Goal: Complete application form

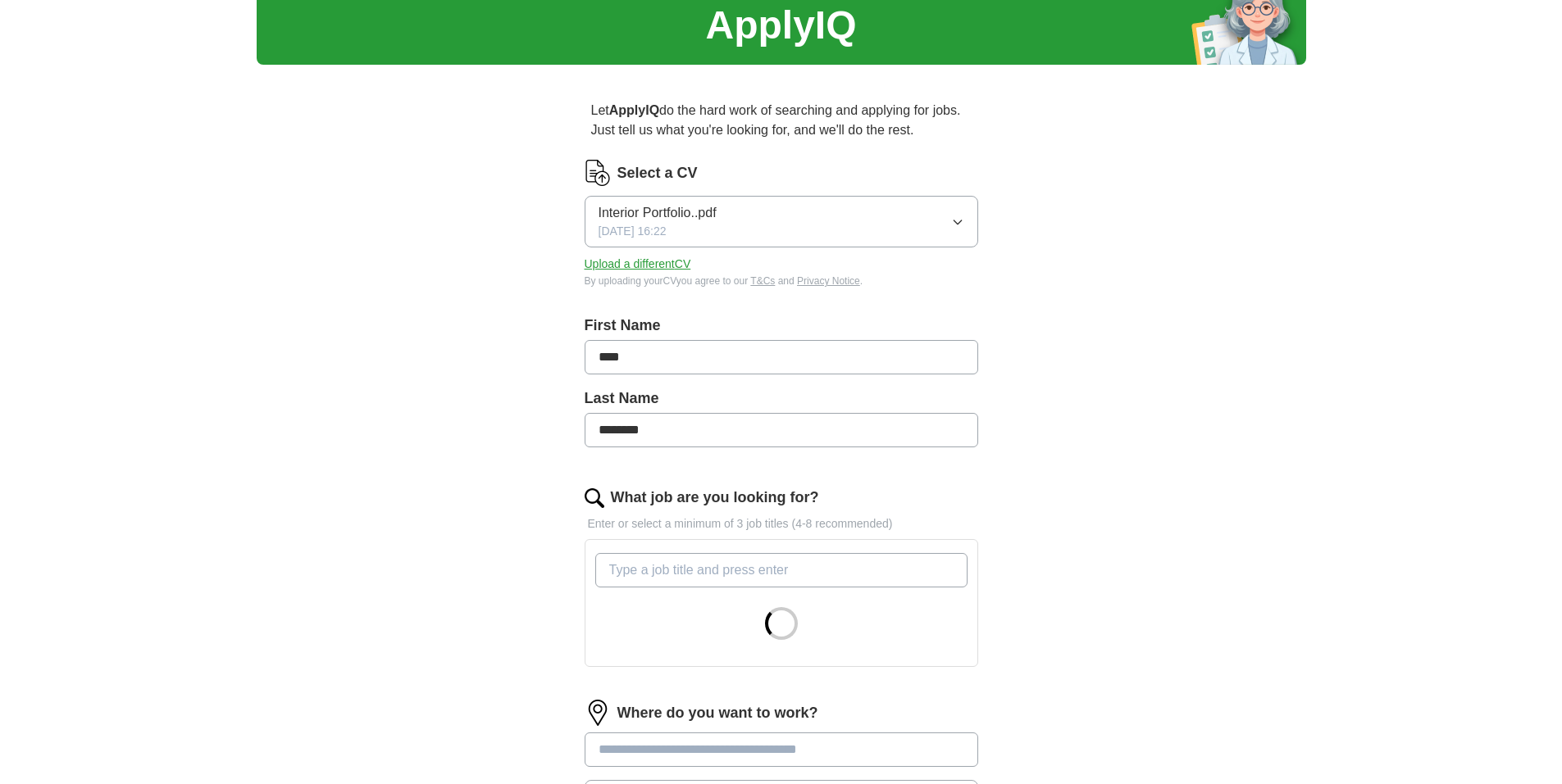
scroll to position [246, 0]
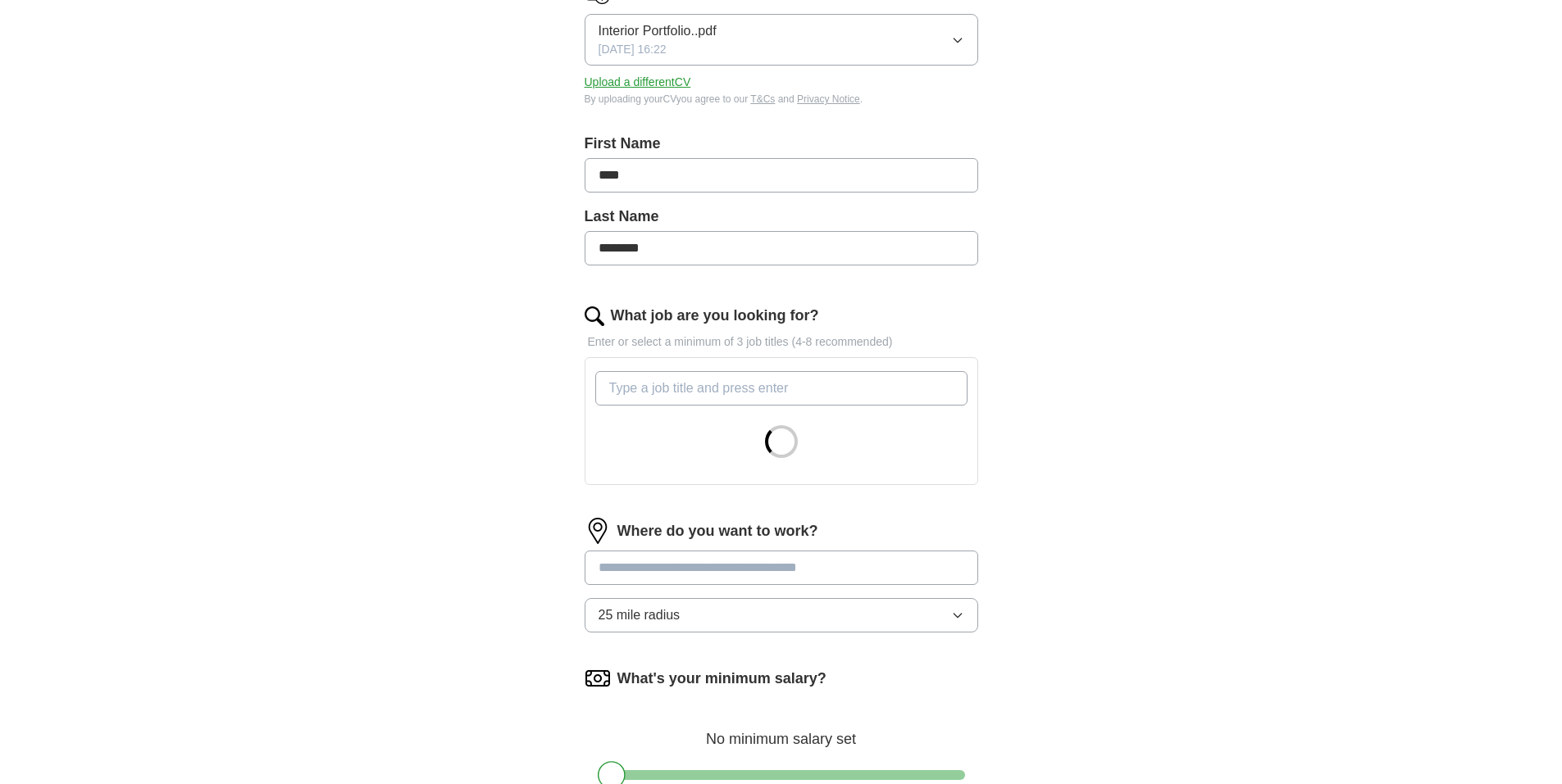
click at [790, 391] on input "What job are you looking for?" at bounding box center [781, 388] width 372 height 34
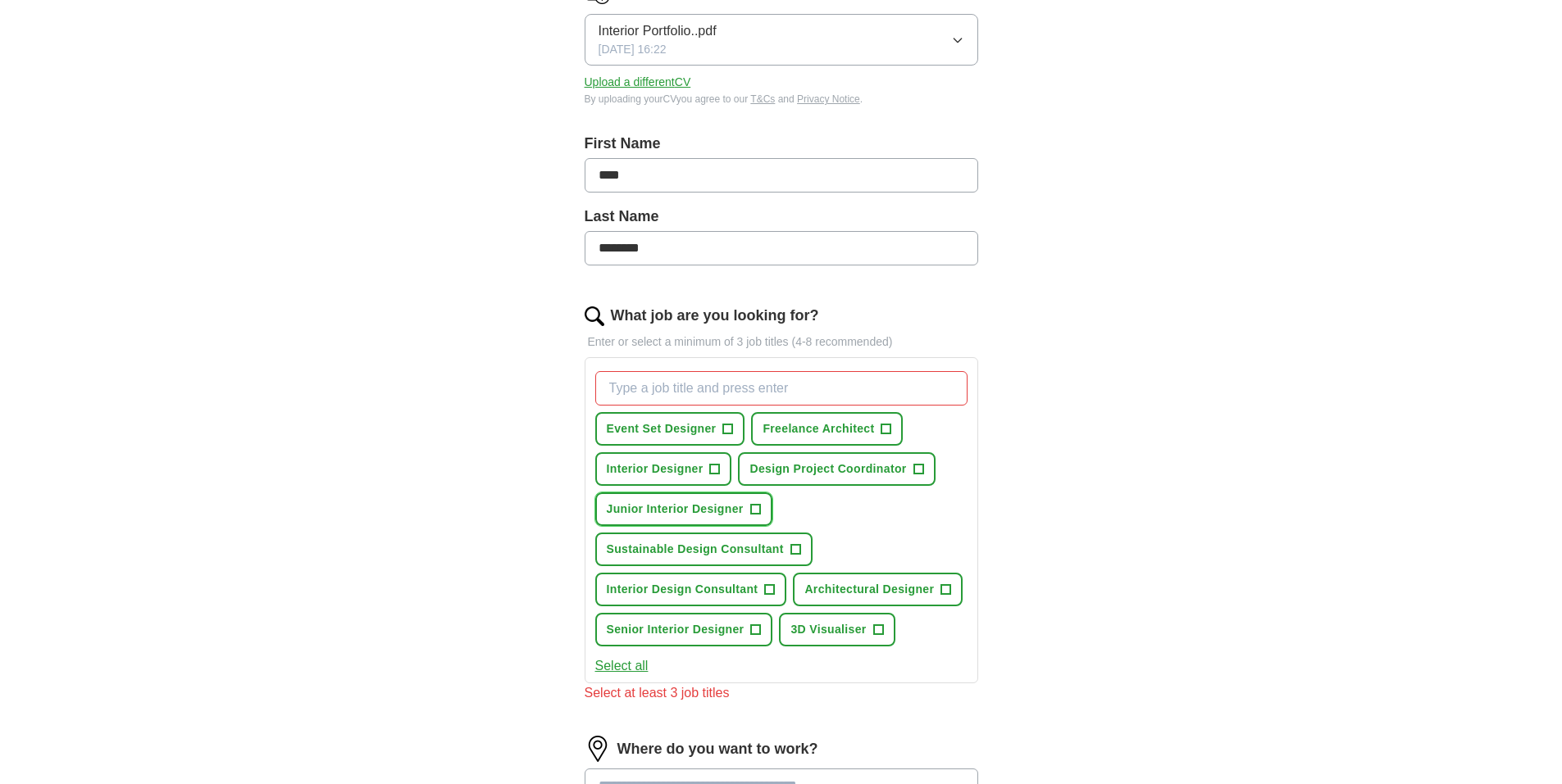
click at [756, 510] on span "+" at bounding box center [755, 509] width 10 height 13
click at [714, 469] on span "+" at bounding box center [715, 469] width 10 height 13
click at [628, 657] on button "Select all" at bounding box center [621, 666] width 54 height 20
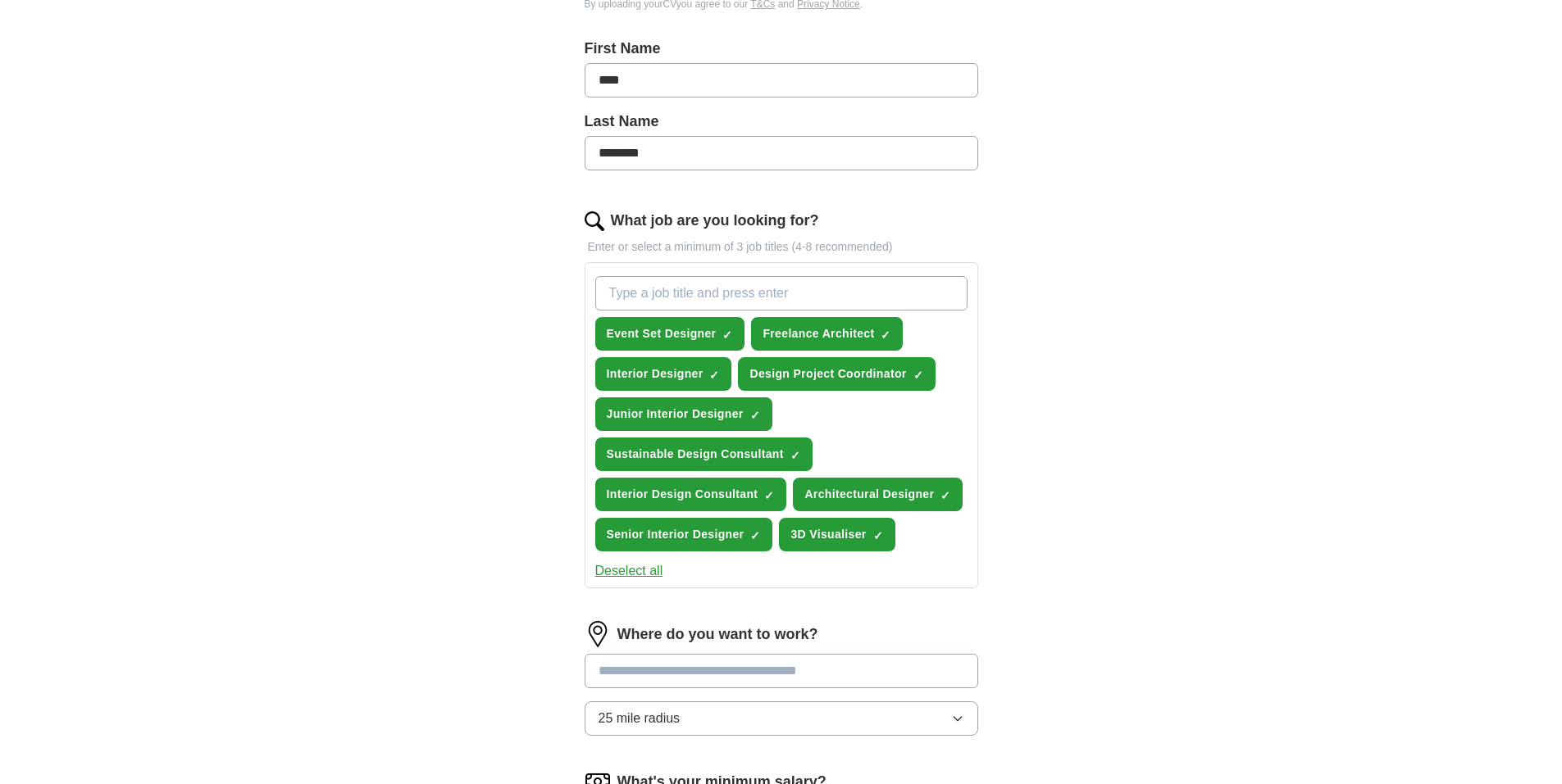
scroll to position [574, 0]
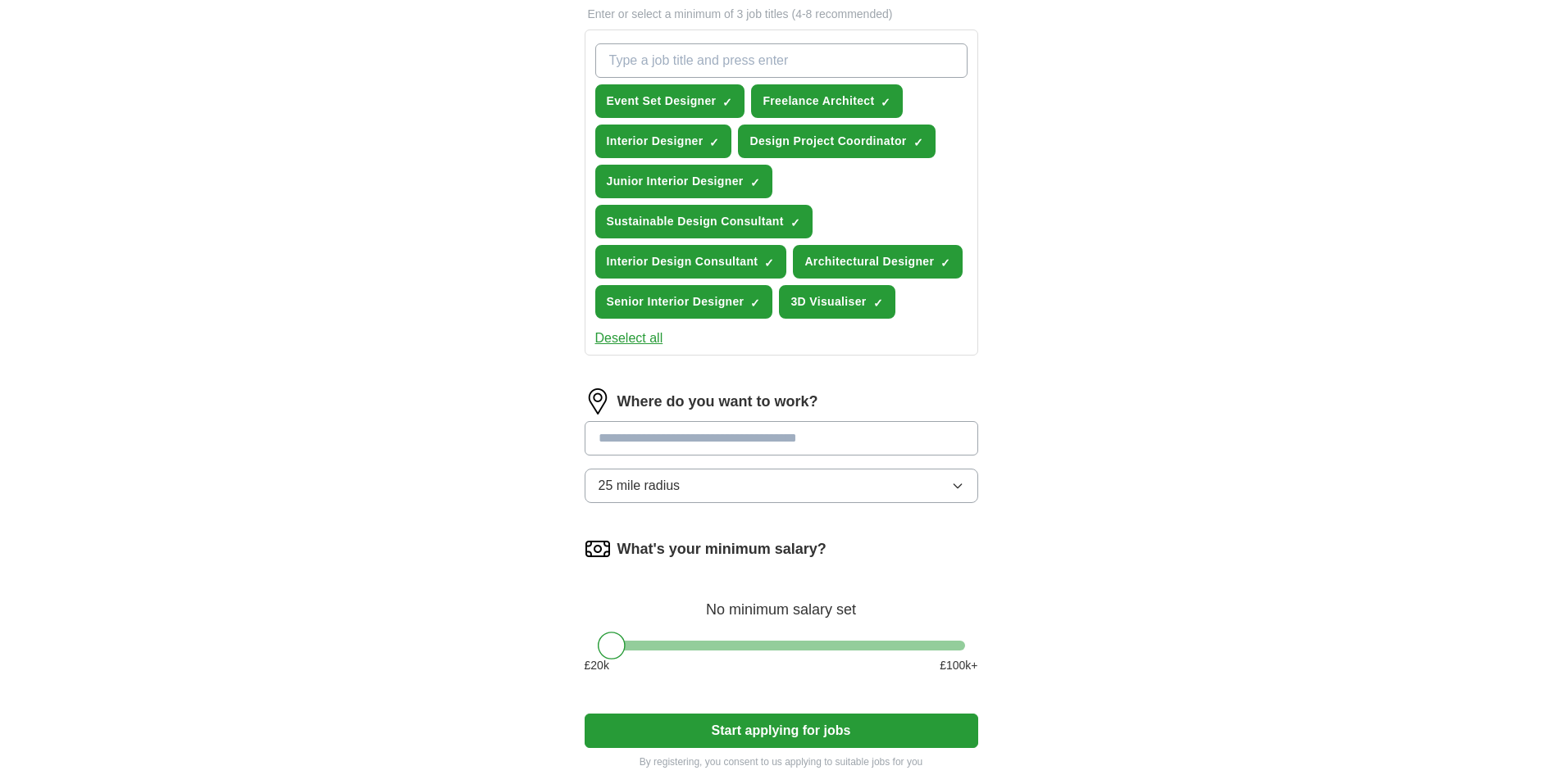
click at [839, 487] on button "25 mile radius" at bounding box center [781, 485] width 394 height 34
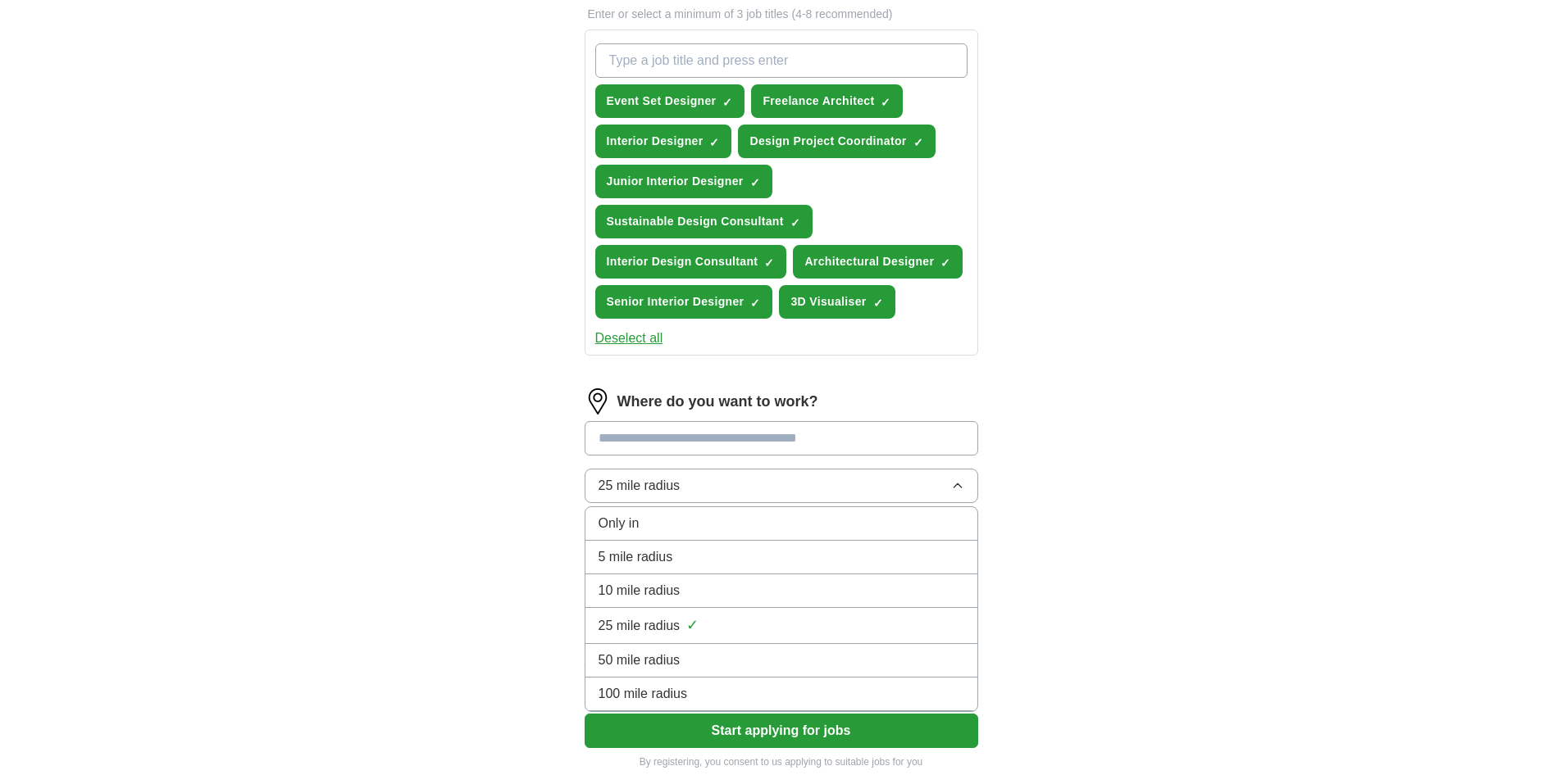
click at [756, 549] on div "5 mile radius" at bounding box center [781, 557] width 365 height 20
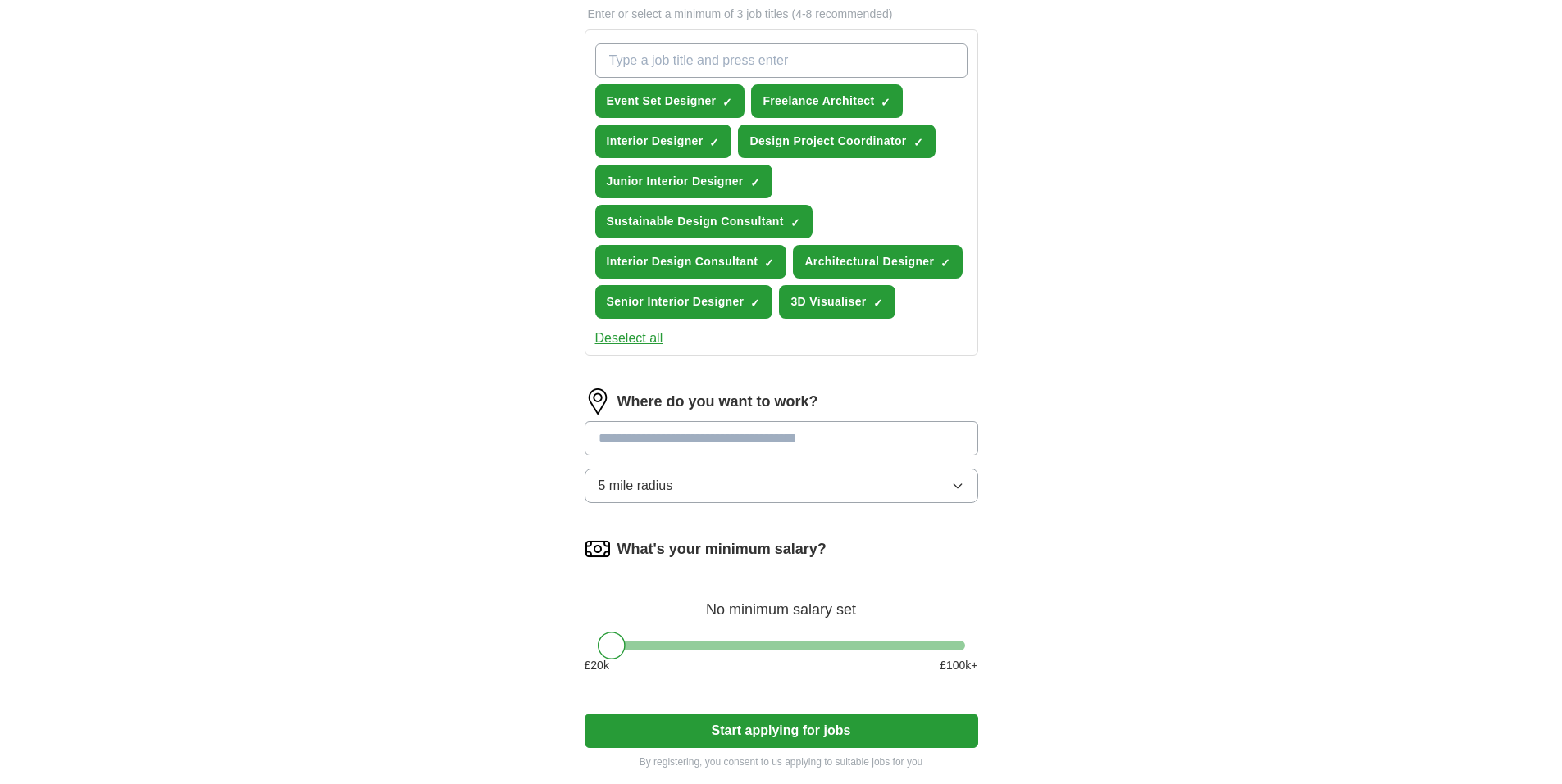
click at [736, 436] on input at bounding box center [781, 437] width 394 height 34
type input "*******"
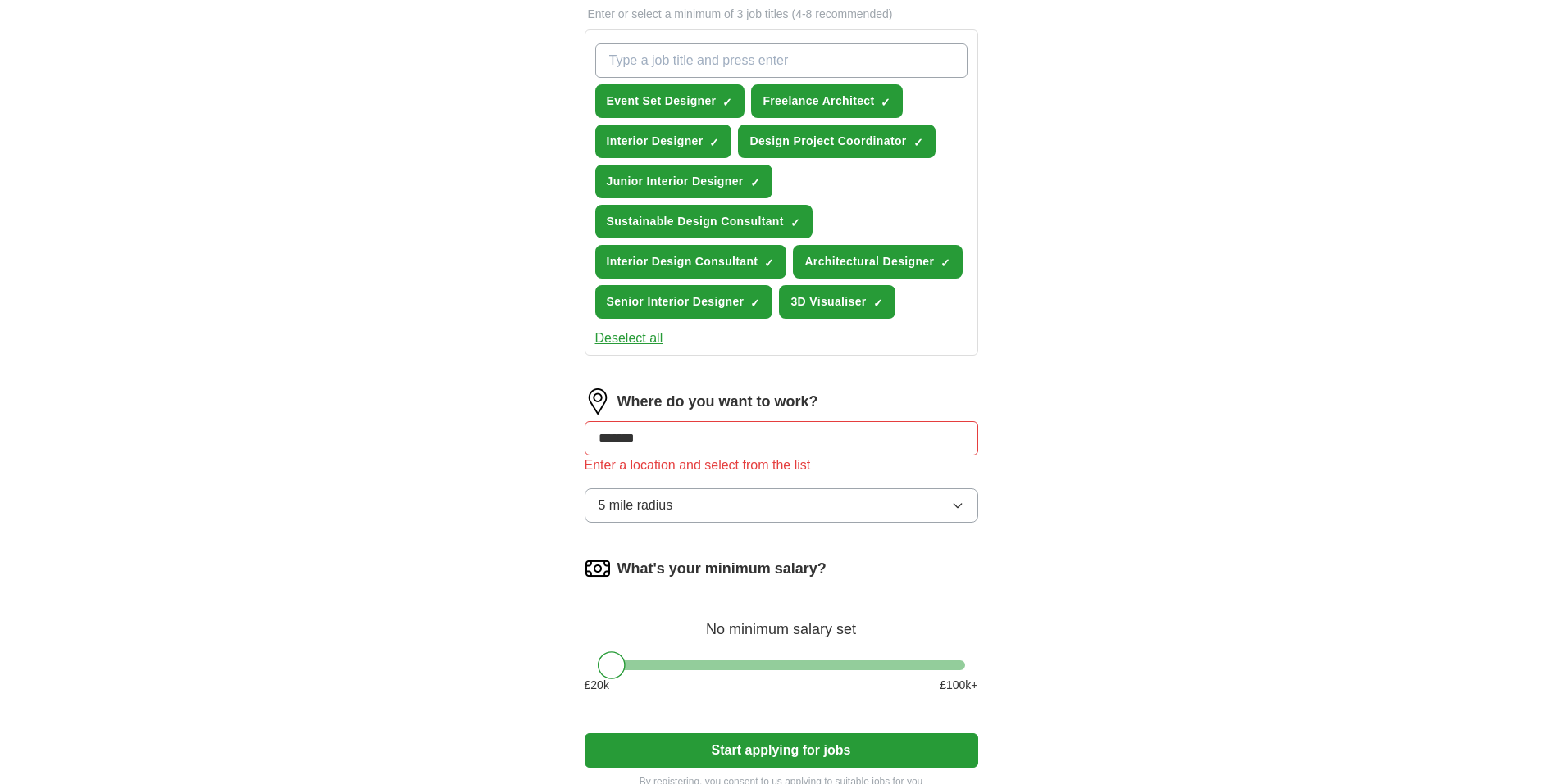
click at [1210, 447] on div "ApplyIQ Let ApplyIQ do the hard work of searching and applying for jobs. Just t…" at bounding box center [781, 144] width 1049 height 1336
click at [831, 445] on input "*******" at bounding box center [781, 437] width 394 height 34
drag, startPoint x: 830, startPoint y: 442, endPoint x: 466, endPoint y: 393, distance: 367.3
click at [466, 393] on div "ApplyIQ Let ApplyIQ do the hard work of searching and applying for jobs. Just t…" at bounding box center [781, 144] width 1049 height 1336
click at [812, 446] on input at bounding box center [781, 437] width 394 height 34
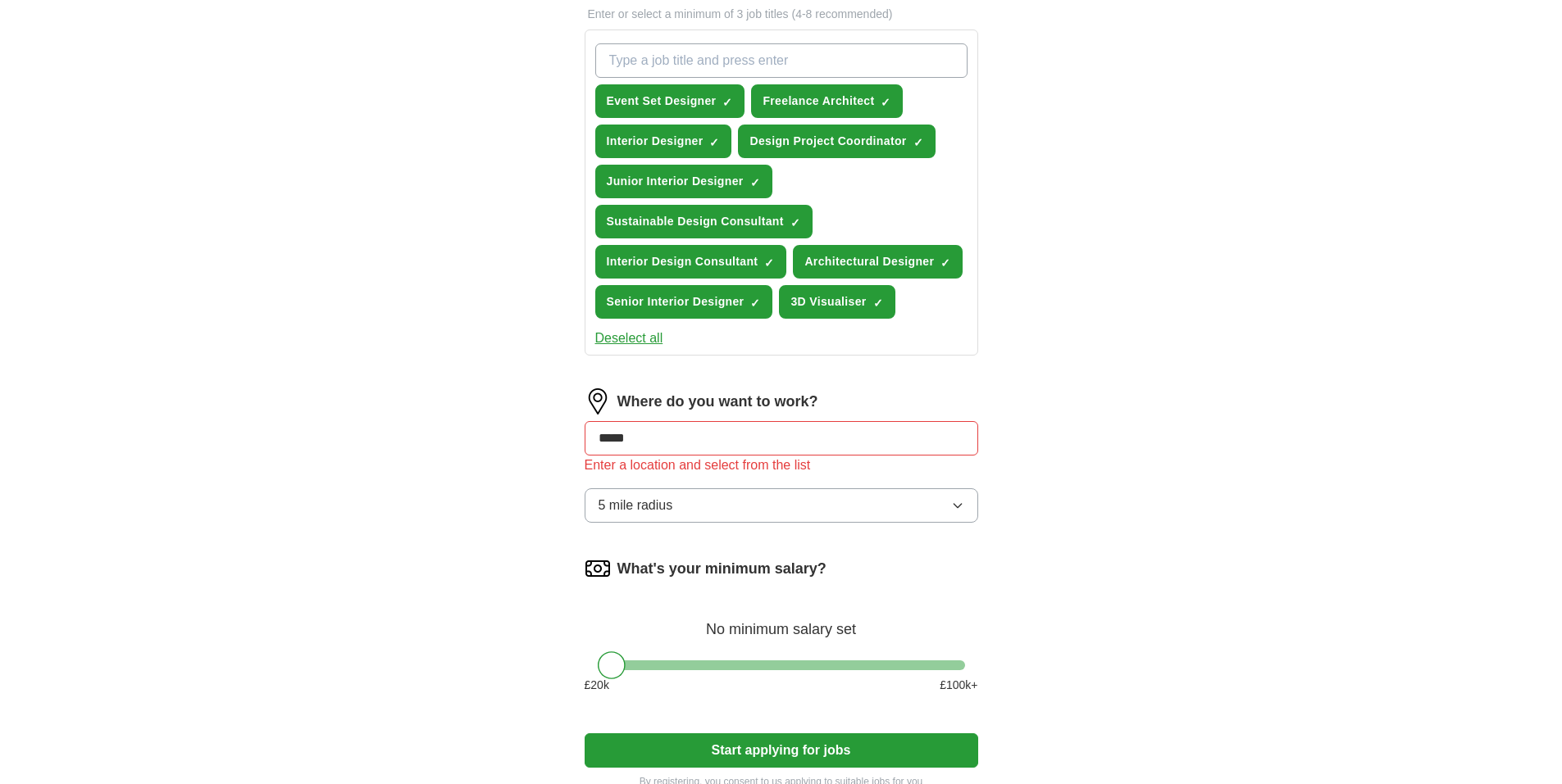
type input "******"
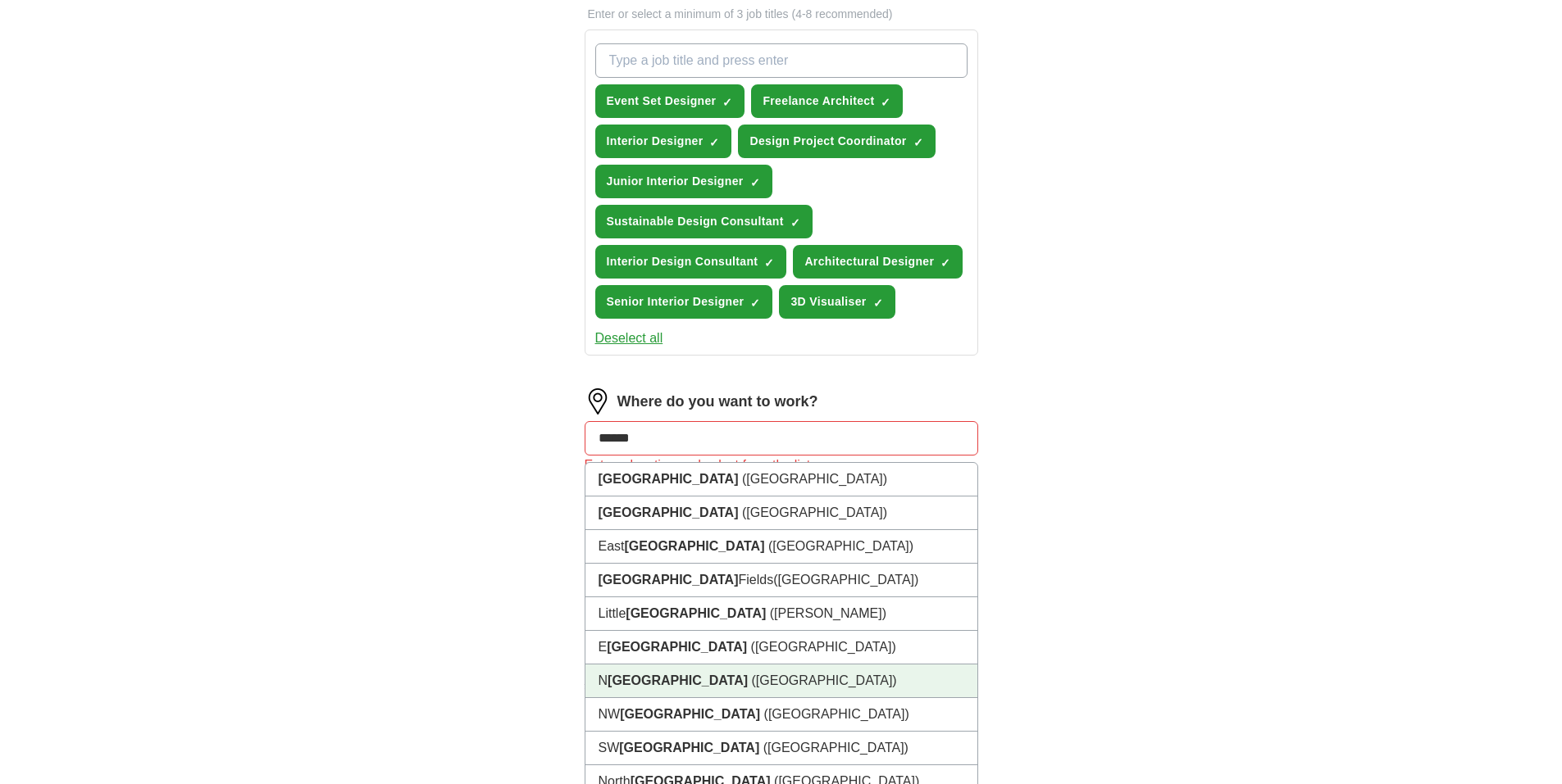
click at [748, 672] on li "N [GEOGRAPHIC_DATA] ([GEOGRAPHIC_DATA])" at bounding box center [781, 681] width 392 height 33
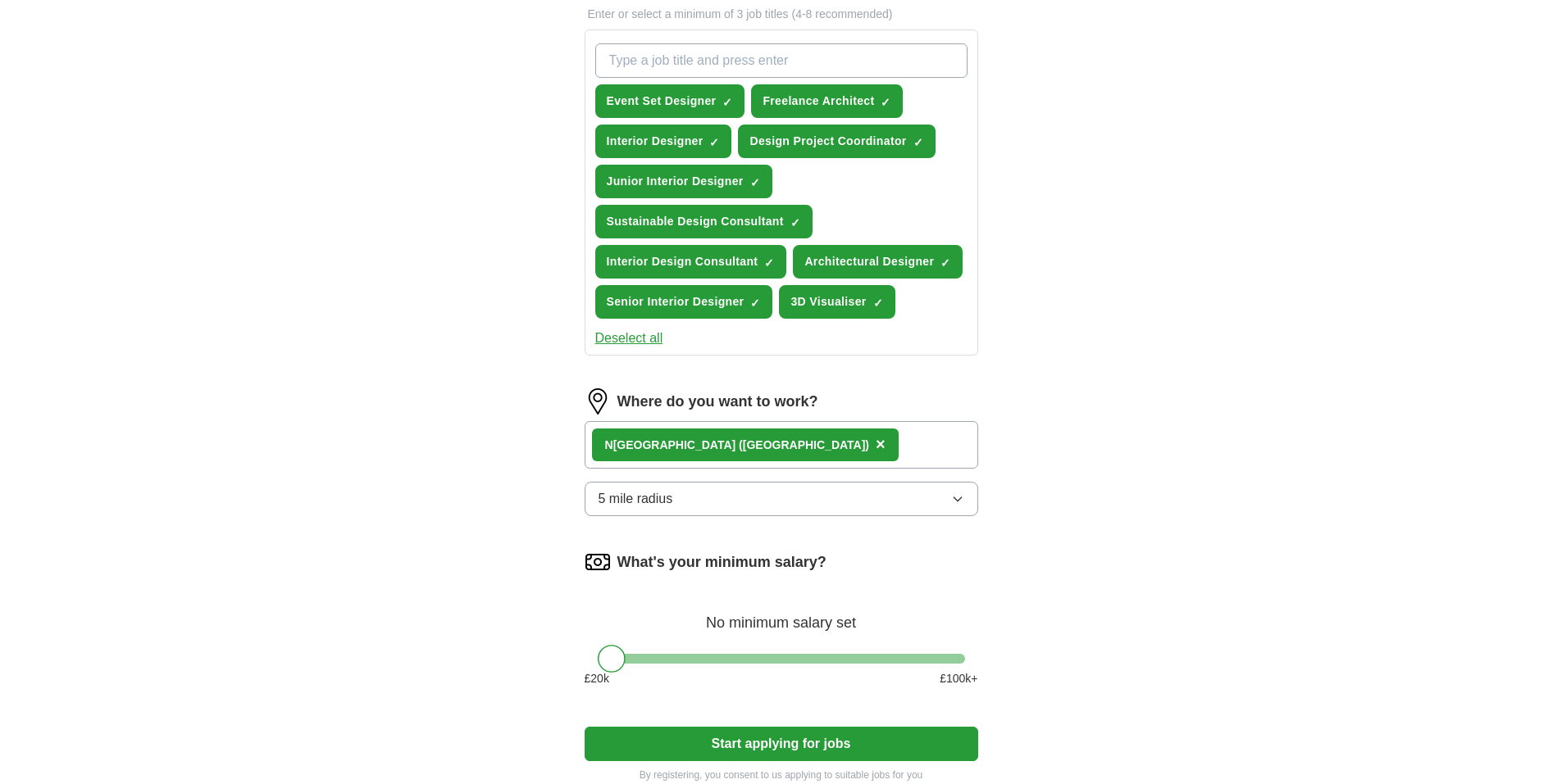
click at [804, 449] on div "N [GEOGRAPHIC_DATA] ([GEOGRAPHIC_DATA]) ×" at bounding box center [781, 444] width 394 height 48
click at [765, 441] on div "N [GEOGRAPHIC_DATA] ([GEOGRAPHIC_DATA]) ×" at bounding box center [781, 444] width 394 height 48
click at [890, 452] on div "N [GEOGRAPHIC_DATA] ([GEOGRAPHIC_DATA]) ×" at bounding box center [781, 444] width 394 height 48
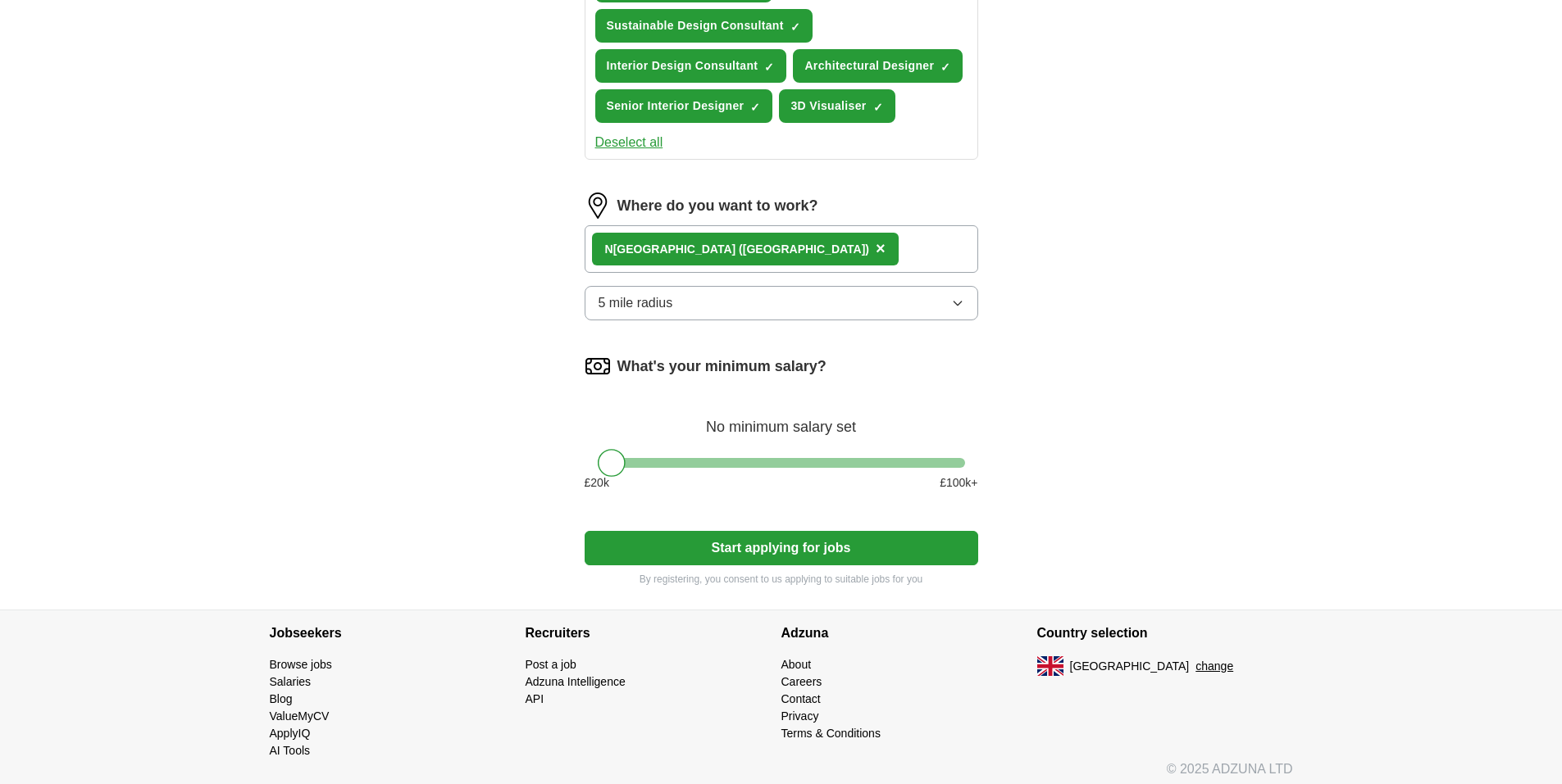
scroll to position [778, 0]
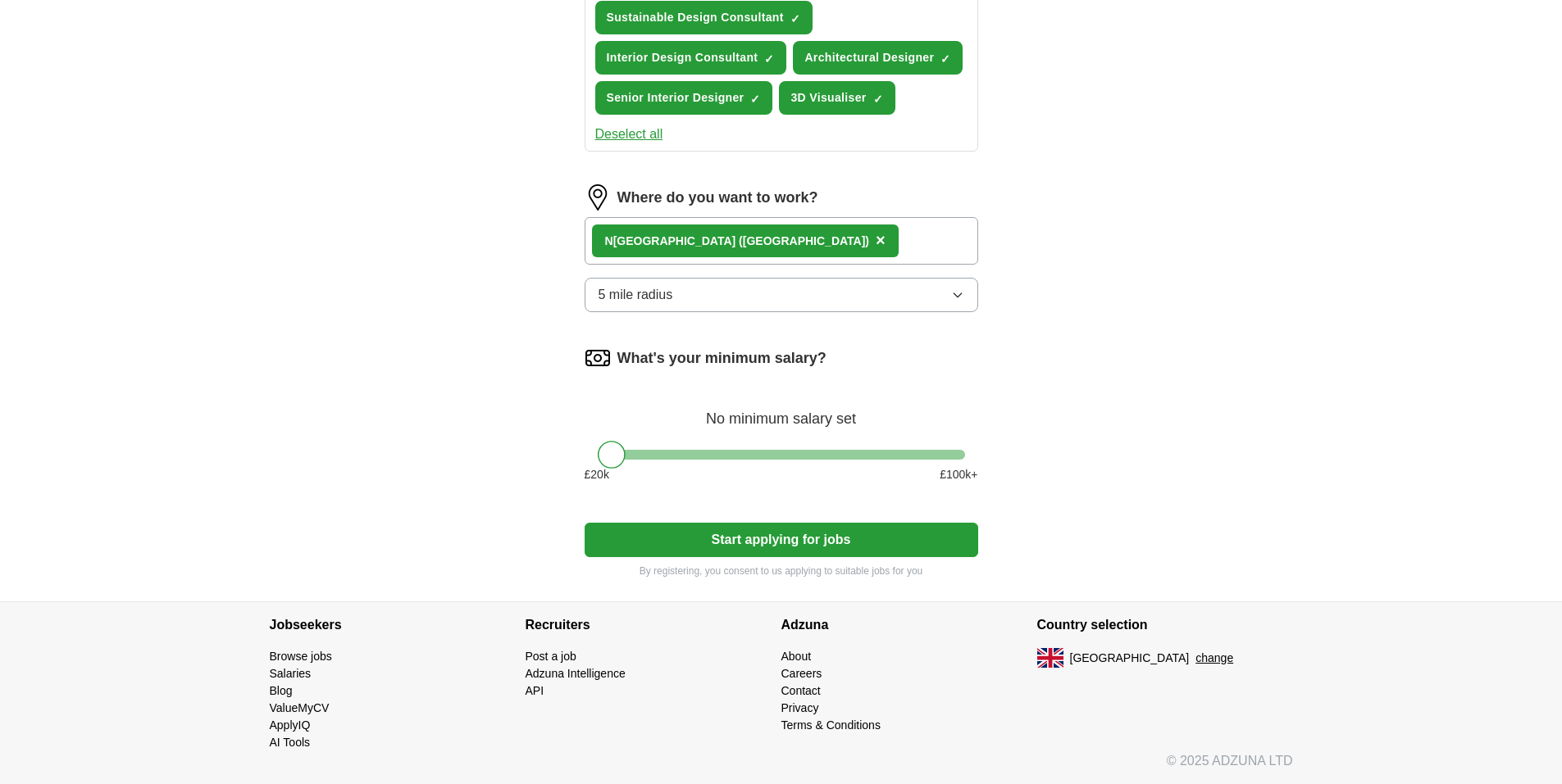
click at [862, 309] on button "5 mile radius" at bounding box center [781, 295] width 394 height 34
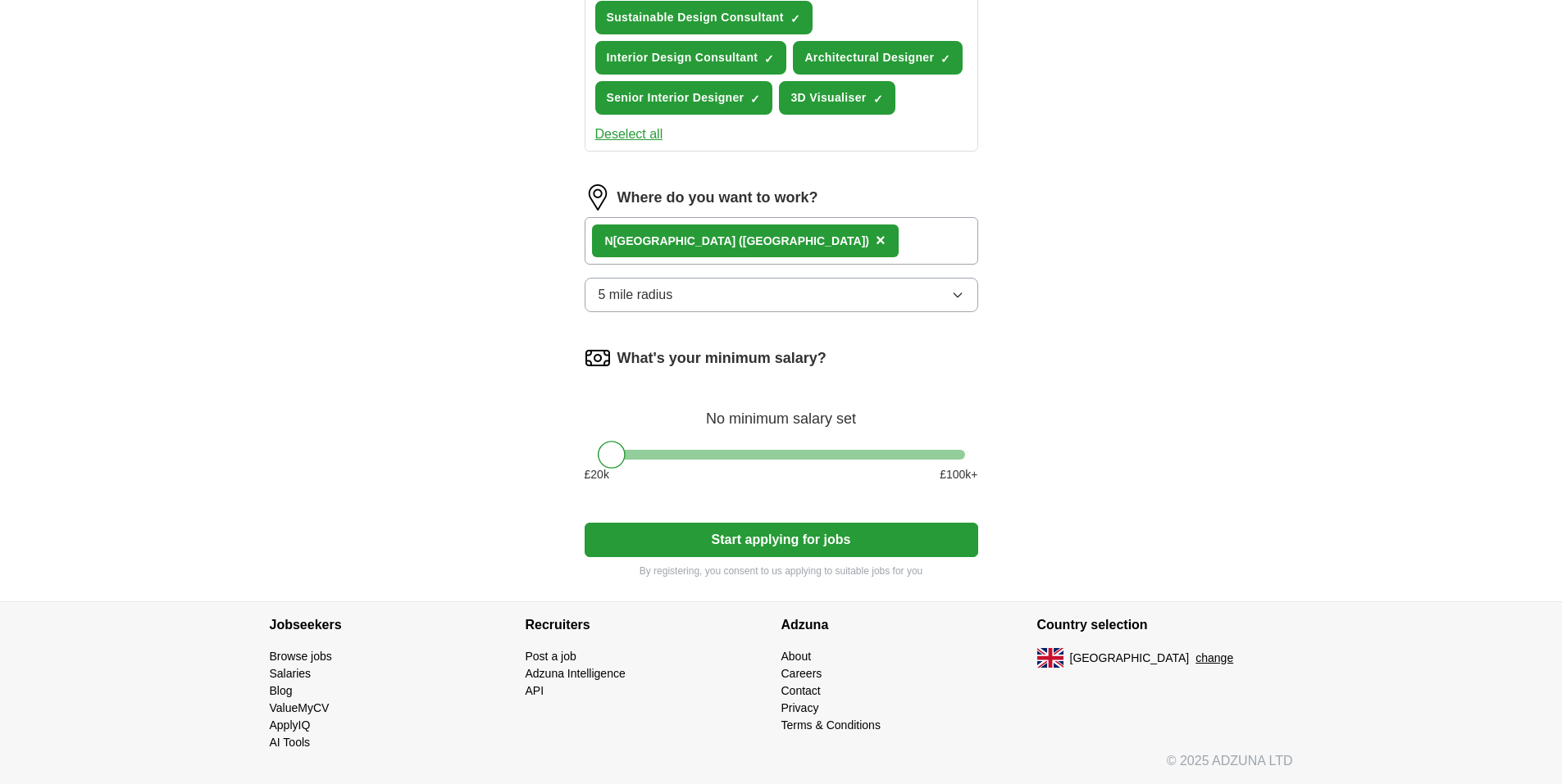
click at [876, 240] on span "×" at bounding box center [881, 240] width 10 height 18
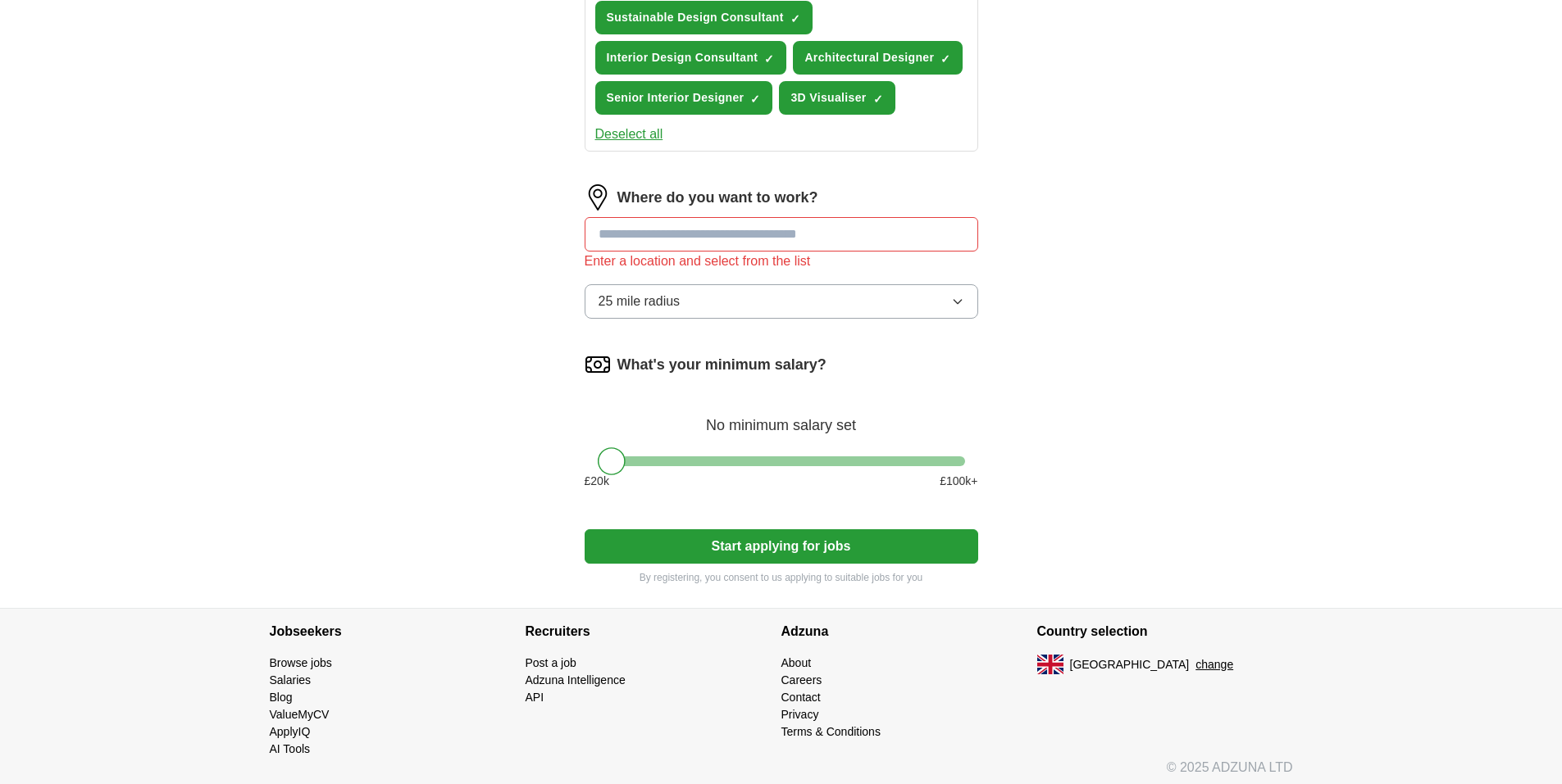
click at [728, 239] on input at bounding box center [781, 233] width 394 height 34
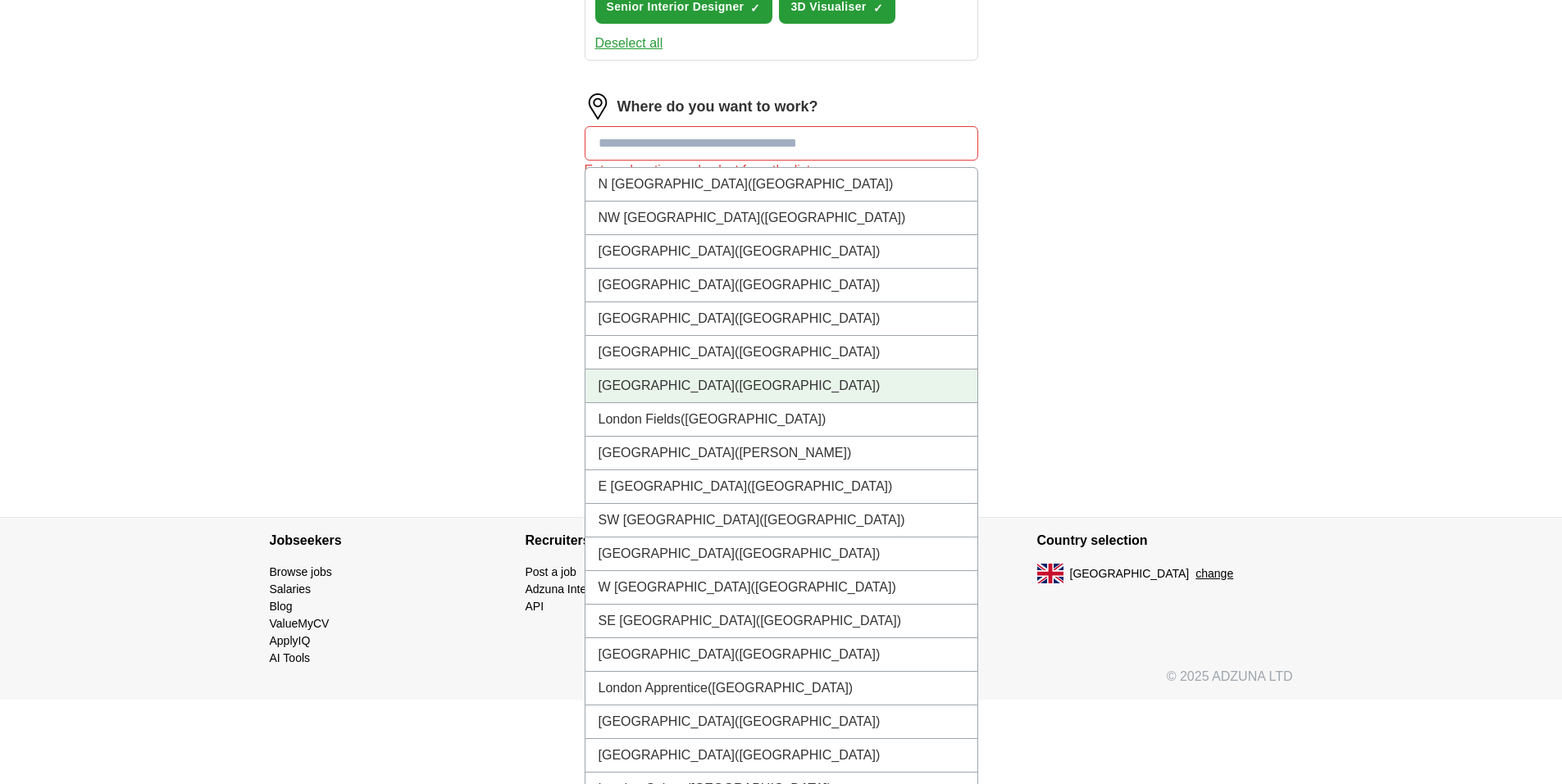
scroll to position [843, 0]
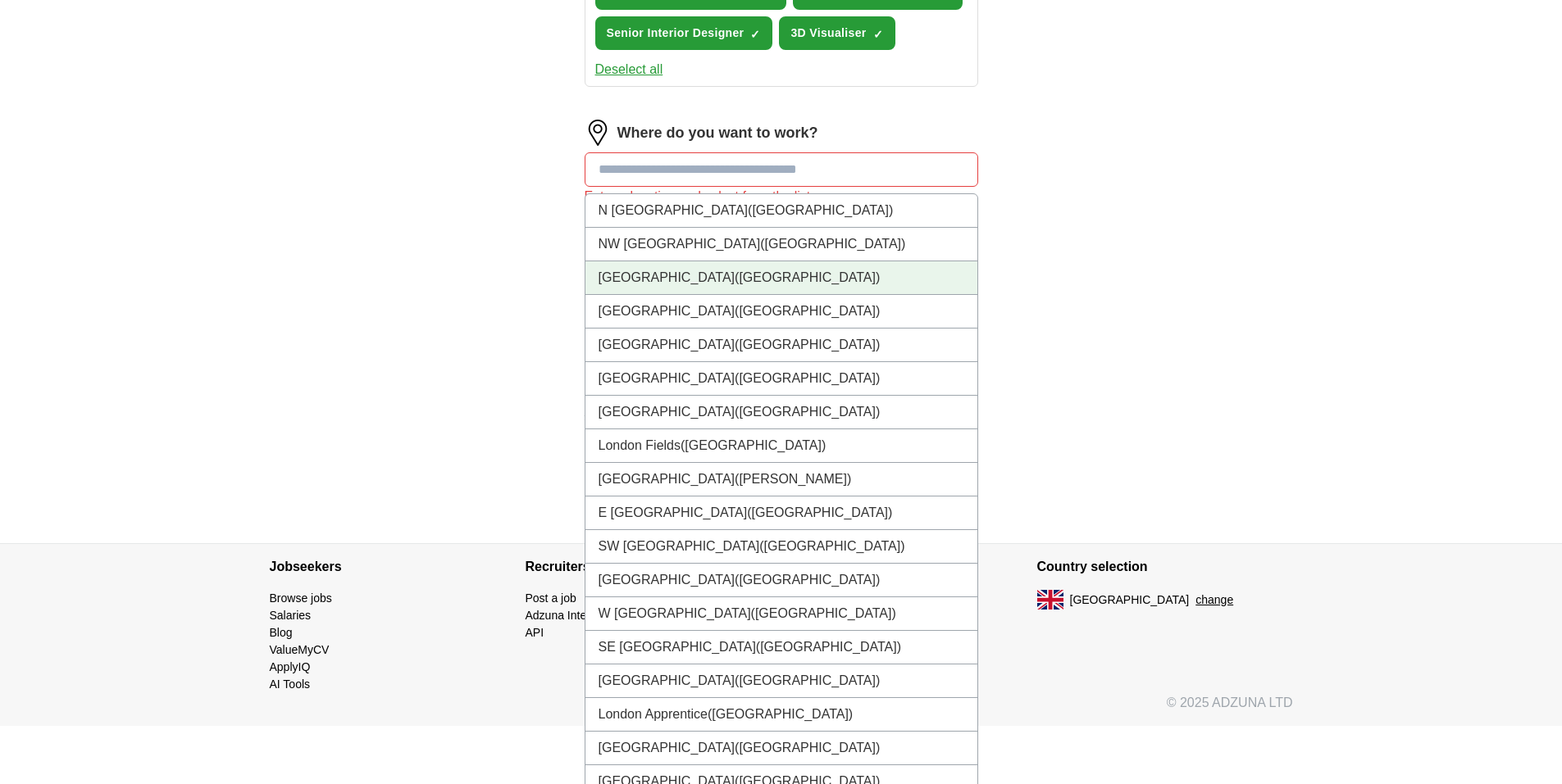
click at [836, 273] on li "[GEOGRAPHIC_DATA] ([GEOGRAPHIC_DATA])" at bounding box center [781, 278] width 392 height 33
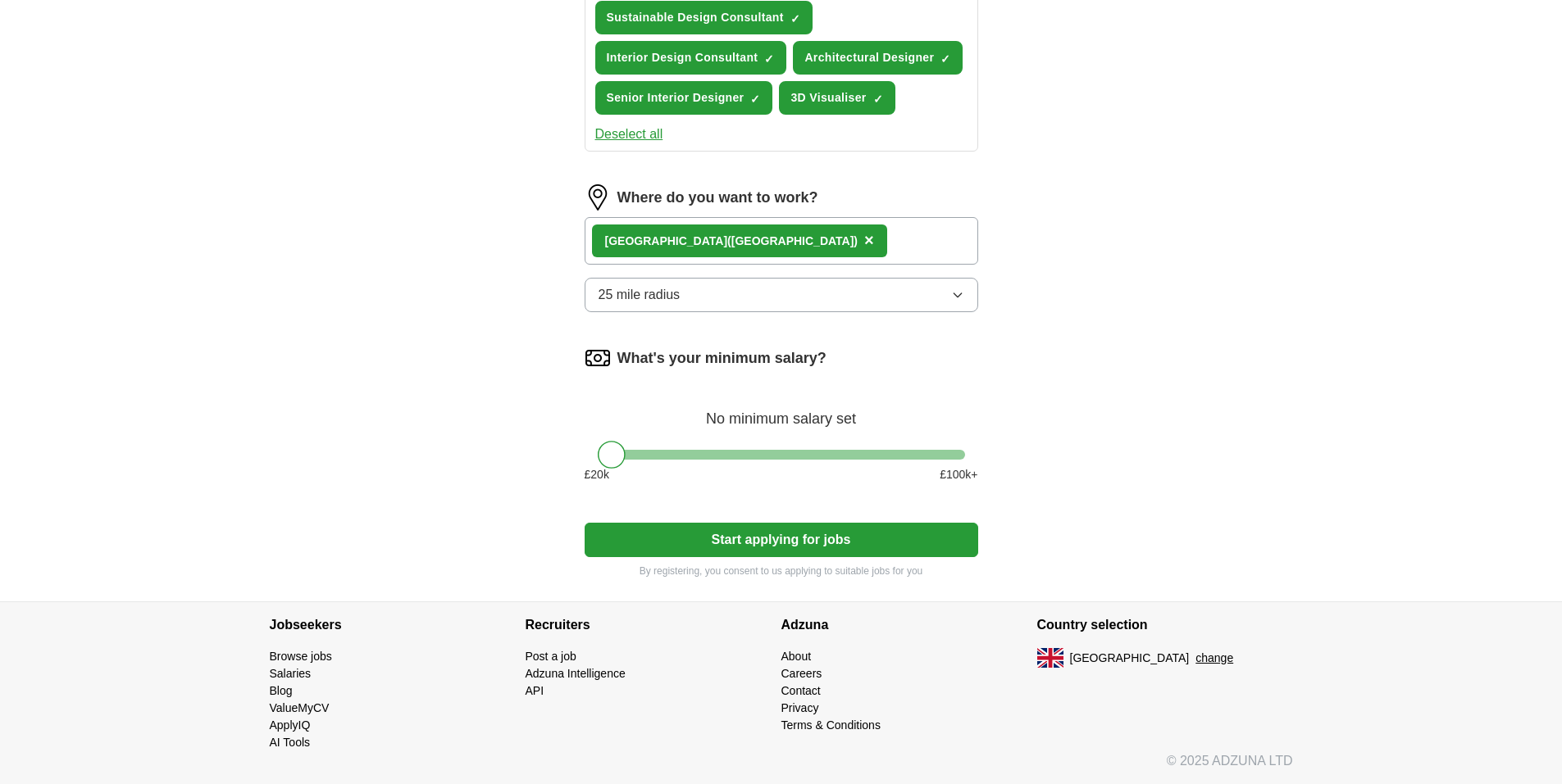
scroll to position [778, 0]
click at [886, 248] on div "[GEOGRAPHIC_DATA] ([GEOGRAPHIC_DATA]) ×" at bounding box center [781, 240] width 394 height 48
click at [860, 310] on button "25 mile radius" at bounding box center [781, 295] width 394 height 34
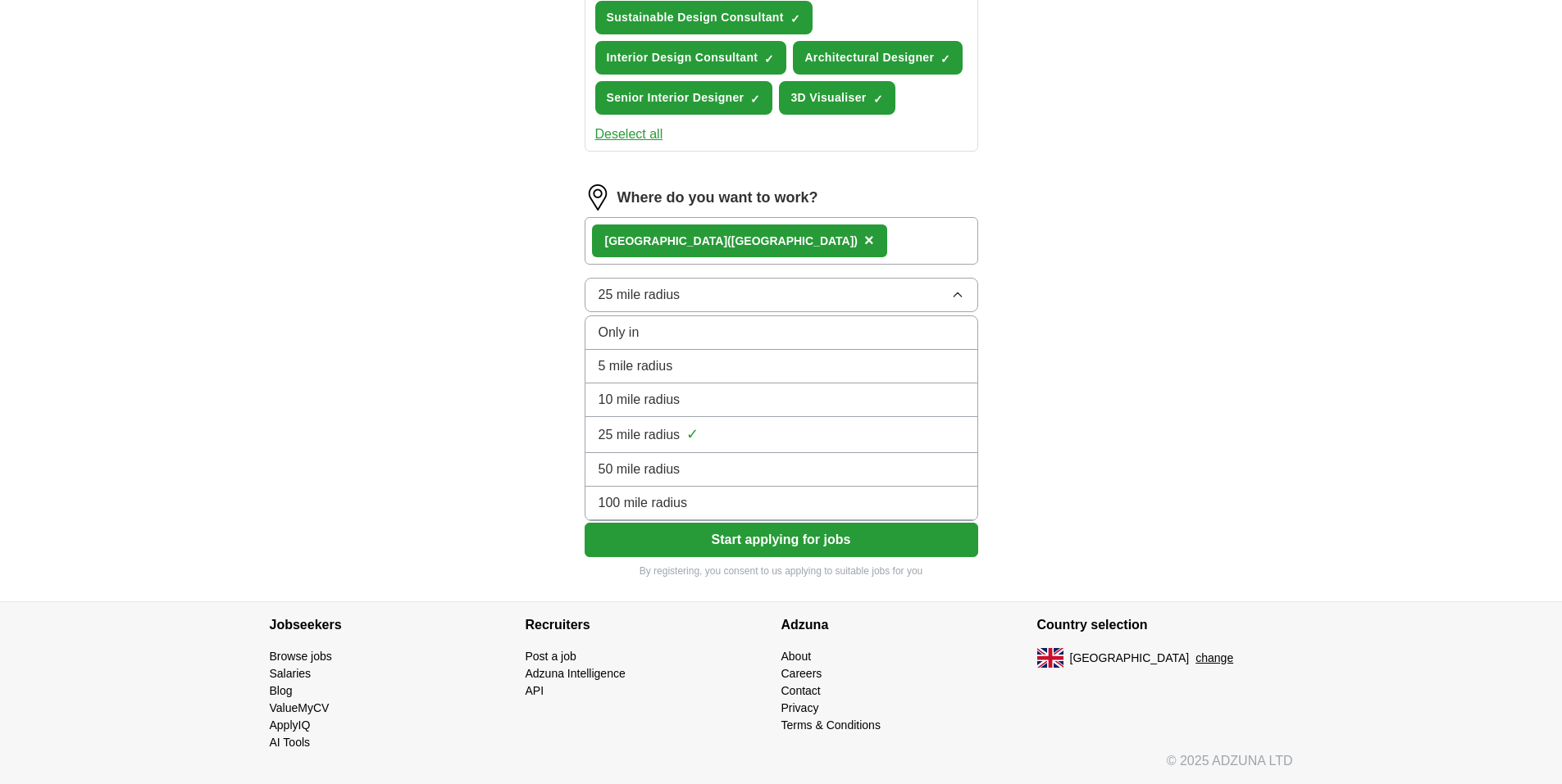
click at [784, 355] on li "5 mile radius" at bounding box center [781, 366] width 392 height 33
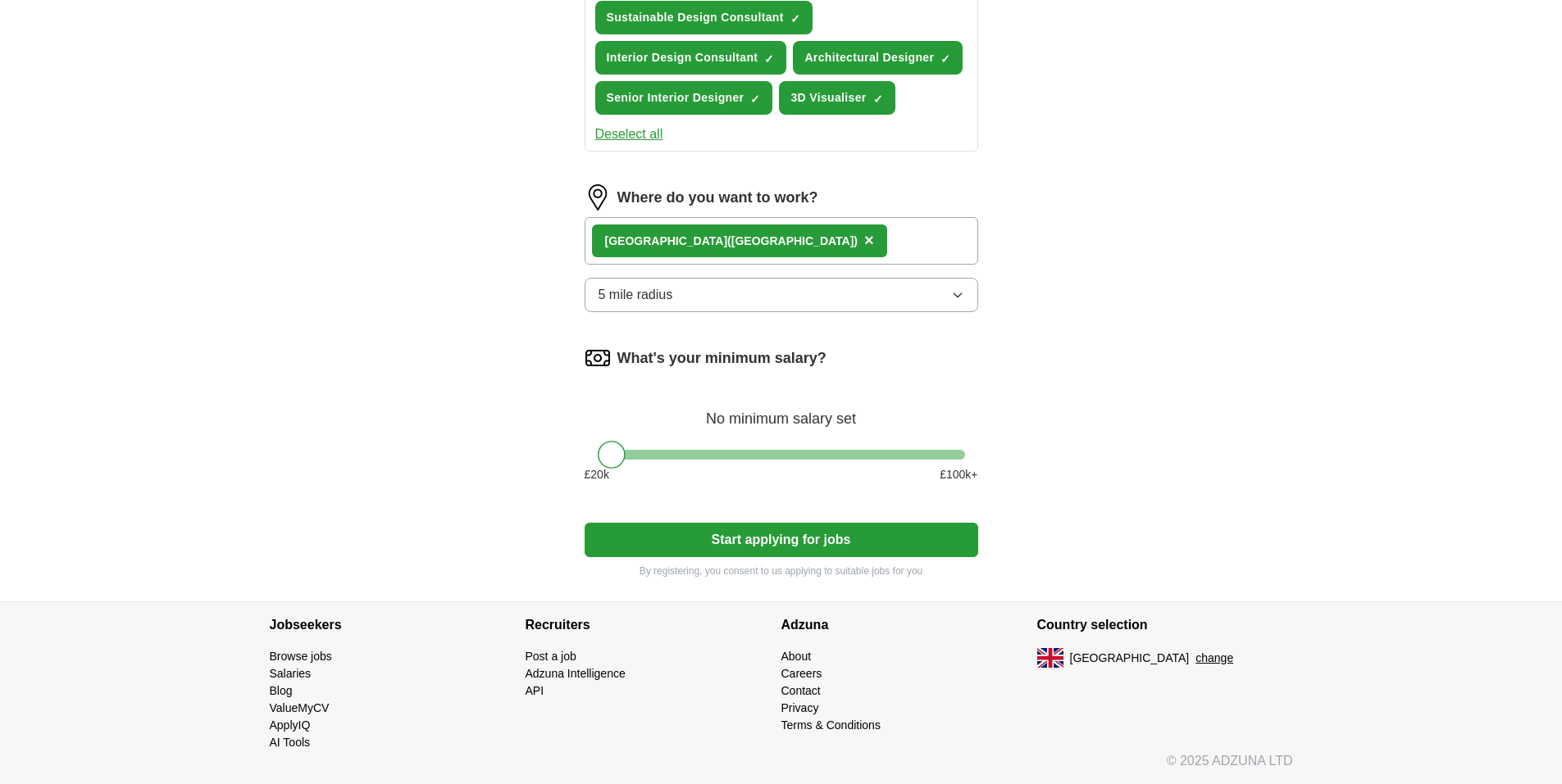
click at [665, 545] on button "Start applying for jobs" at bounding box center [781, 540] width 394 height 34
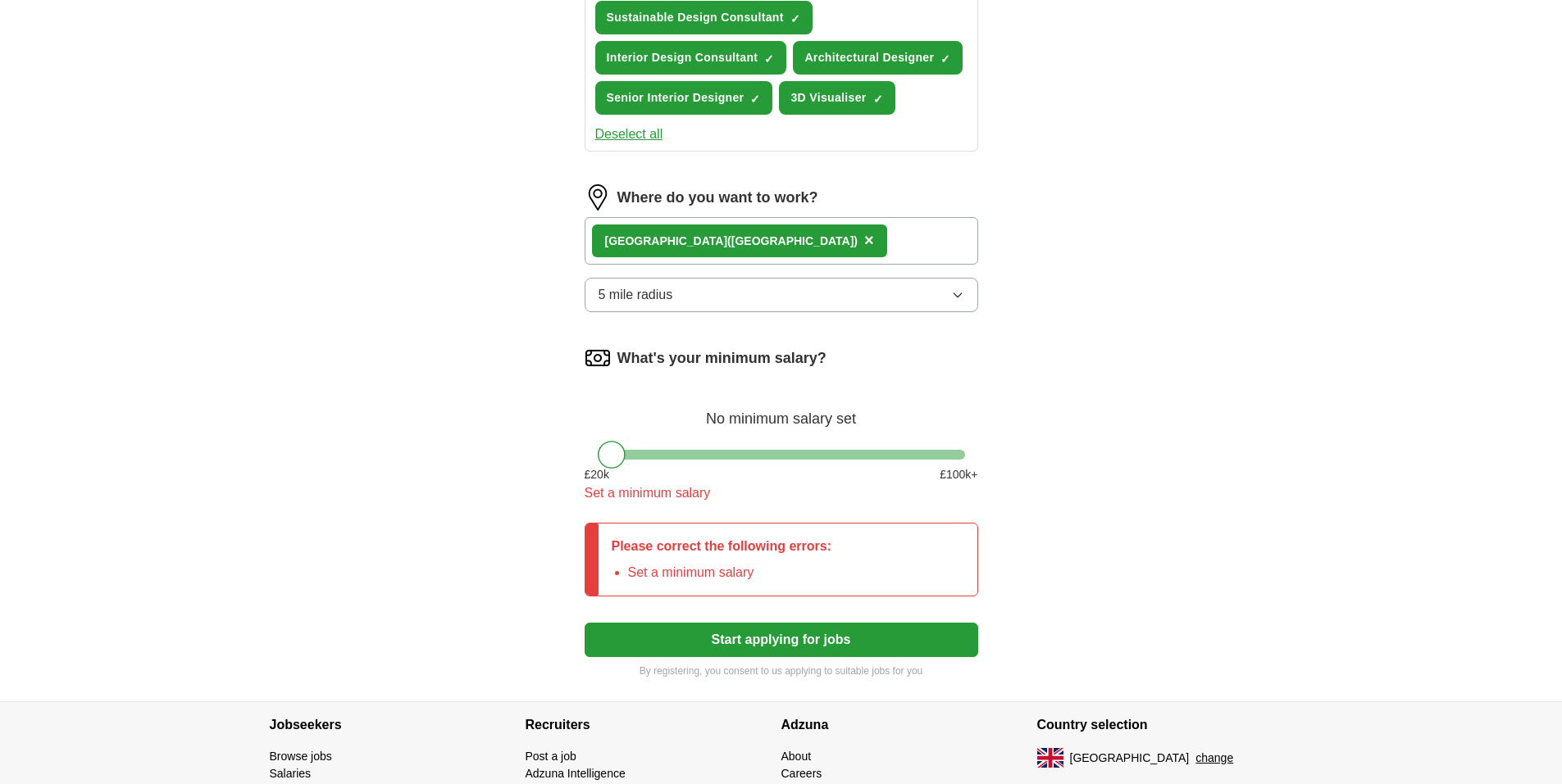
click at [615, 458] on div at bounding box center [612, 455] width 28 height 28
click at [532, 445] on div "Let ApplyIQ do the hard work of searching and applying for jobs. Just tell us w…" at bounding box center [781, 33] width 525 height 1338
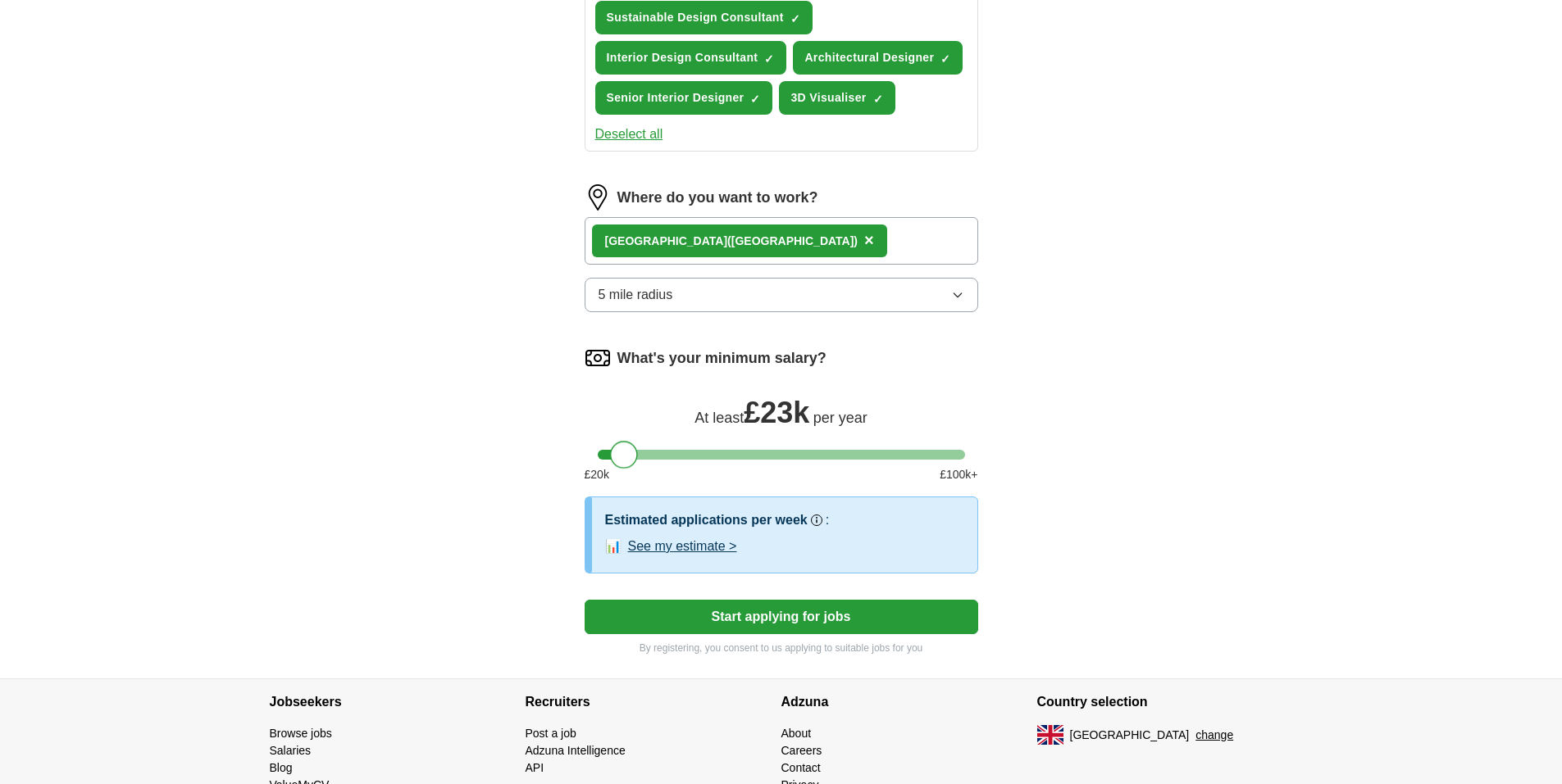
drag, startPoint x: 610, startPoint y: 456, endPoint x: 630, endPoint y: 452, distance: 20.4
click at [630, 452] on div at bounding box center [624, 455] width 28 height 28
click at [631, 450] on div at bounding box center [632, 455] width 28 height 28
click at [672, 546] on button "See my estimate >" at bounding box center [683, 547] width 109 height 20
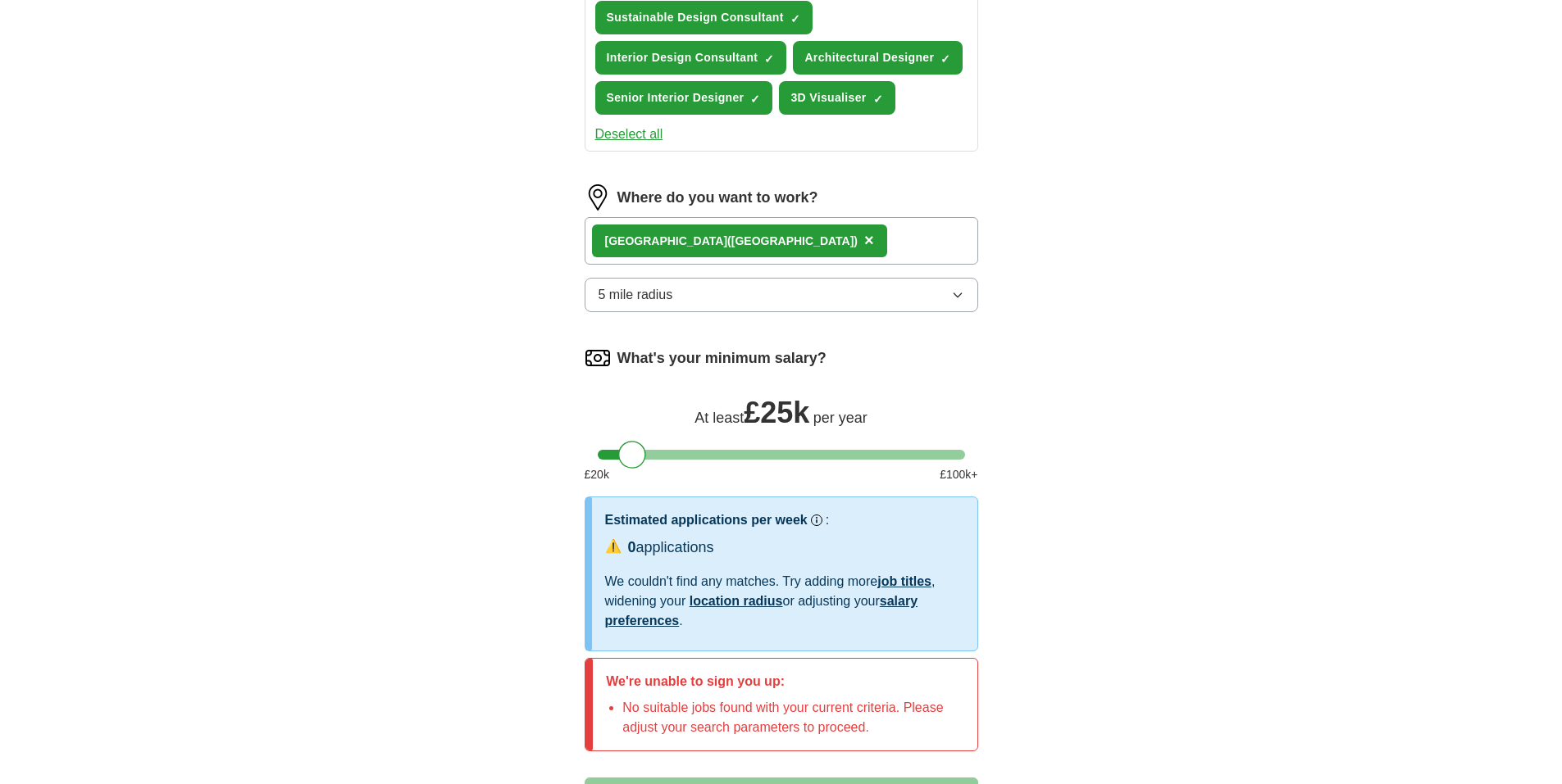
scroll to position [860, 0]
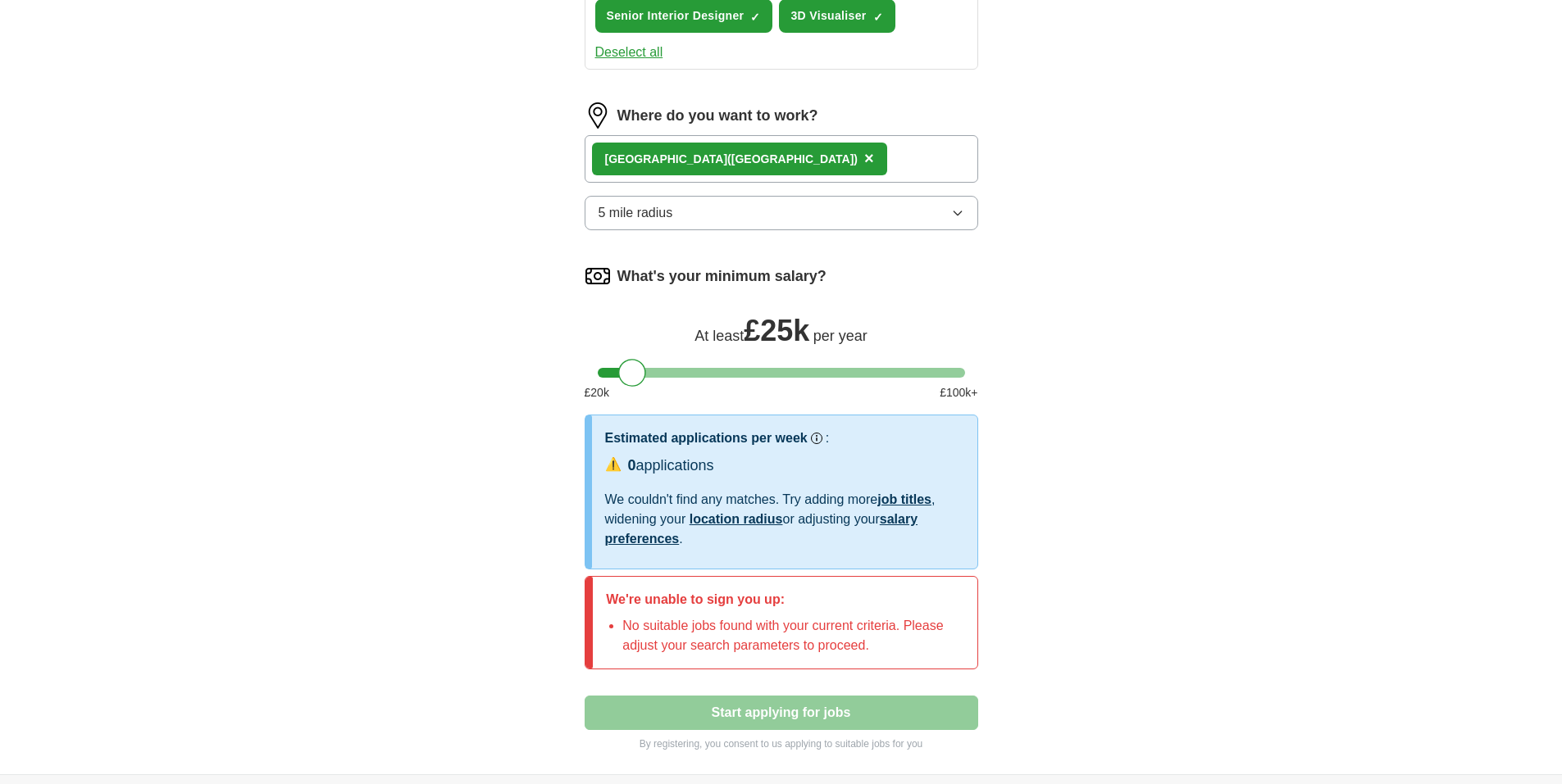
click at [865, 158] on button "×" at bounding box center [869, 158] width 10 height 24
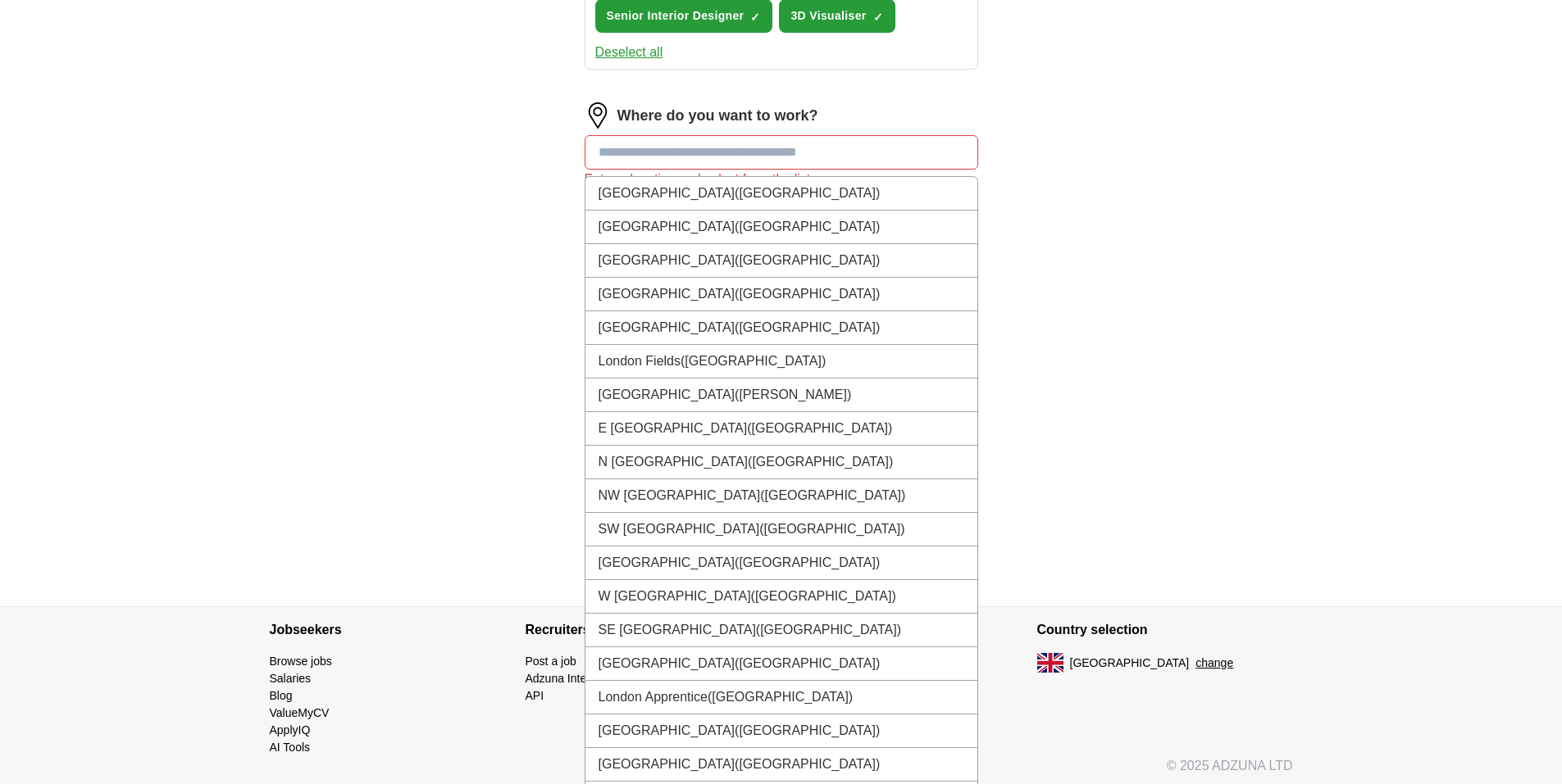
click at [697, 138] on input at bounding box center [781, 152] width 394 height 34
click at [671, 664] on li "[GEOGRAPHIC_DATA] ([GEOGRAPHIC_DATA])" at bounding box center [781, 664] width 392 height 33
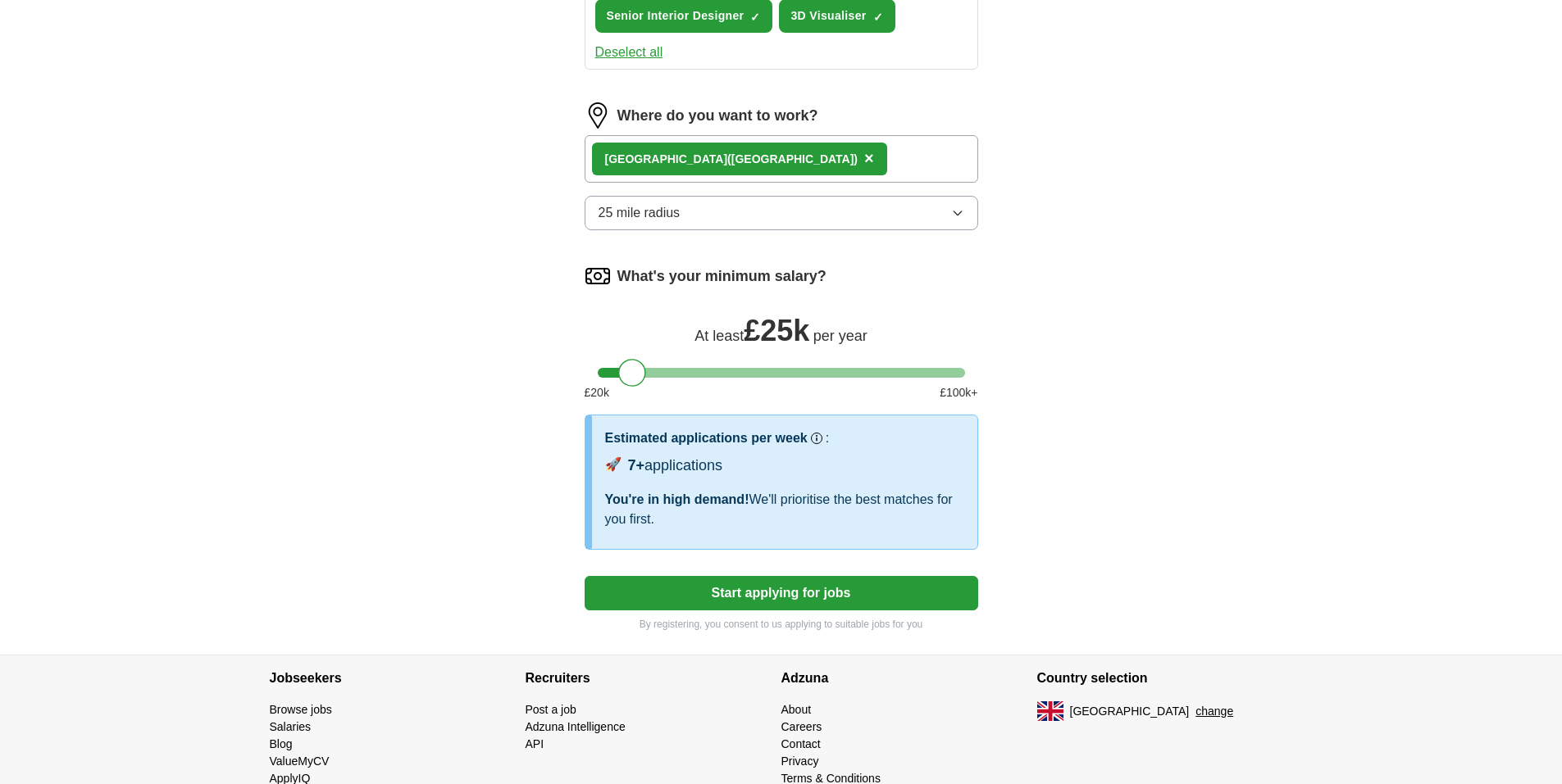
click at [861, 592] on button "Start applying for jobs" at bounding box center [781, 593] width 394 height 34
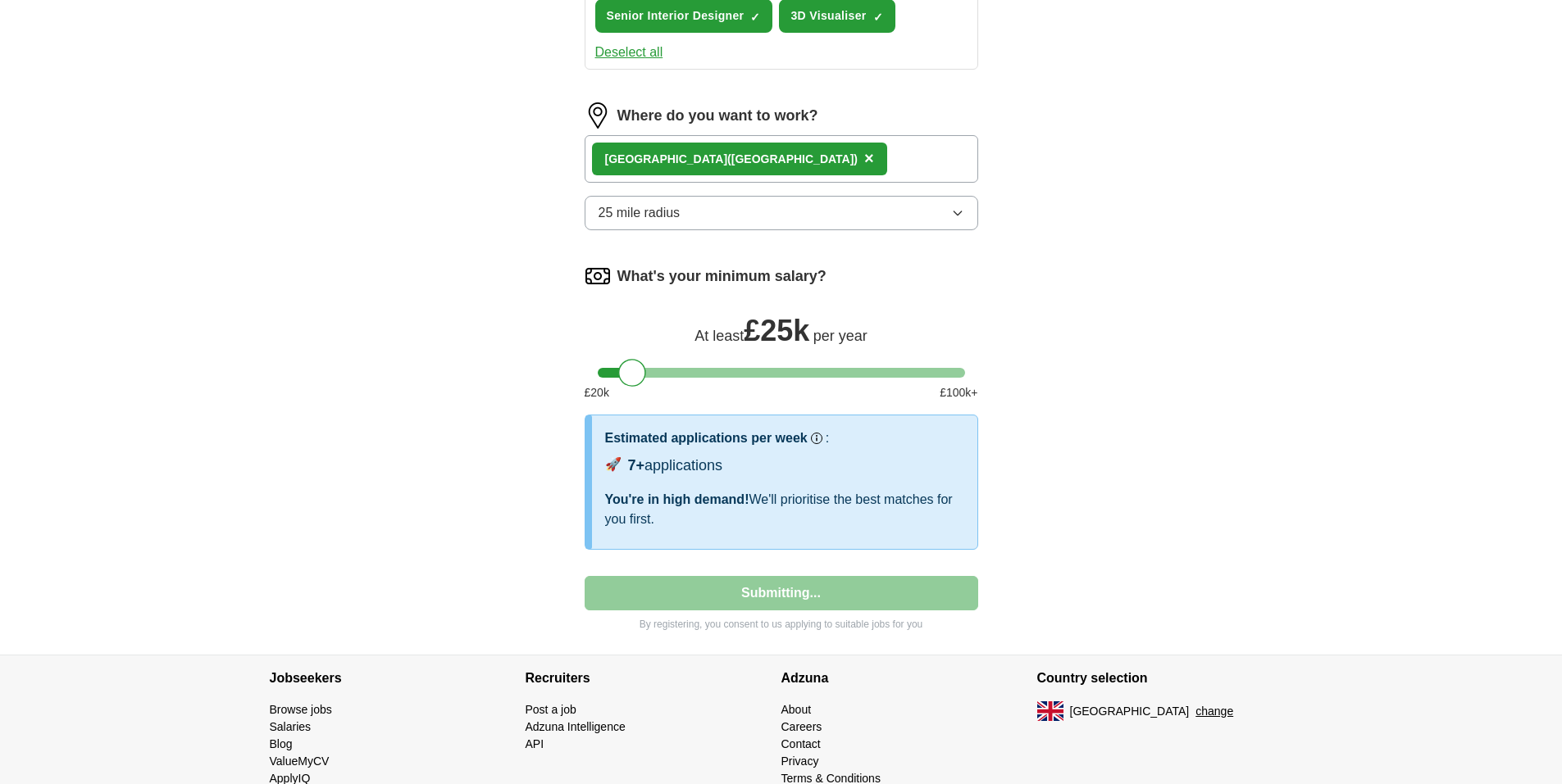
select select "**"
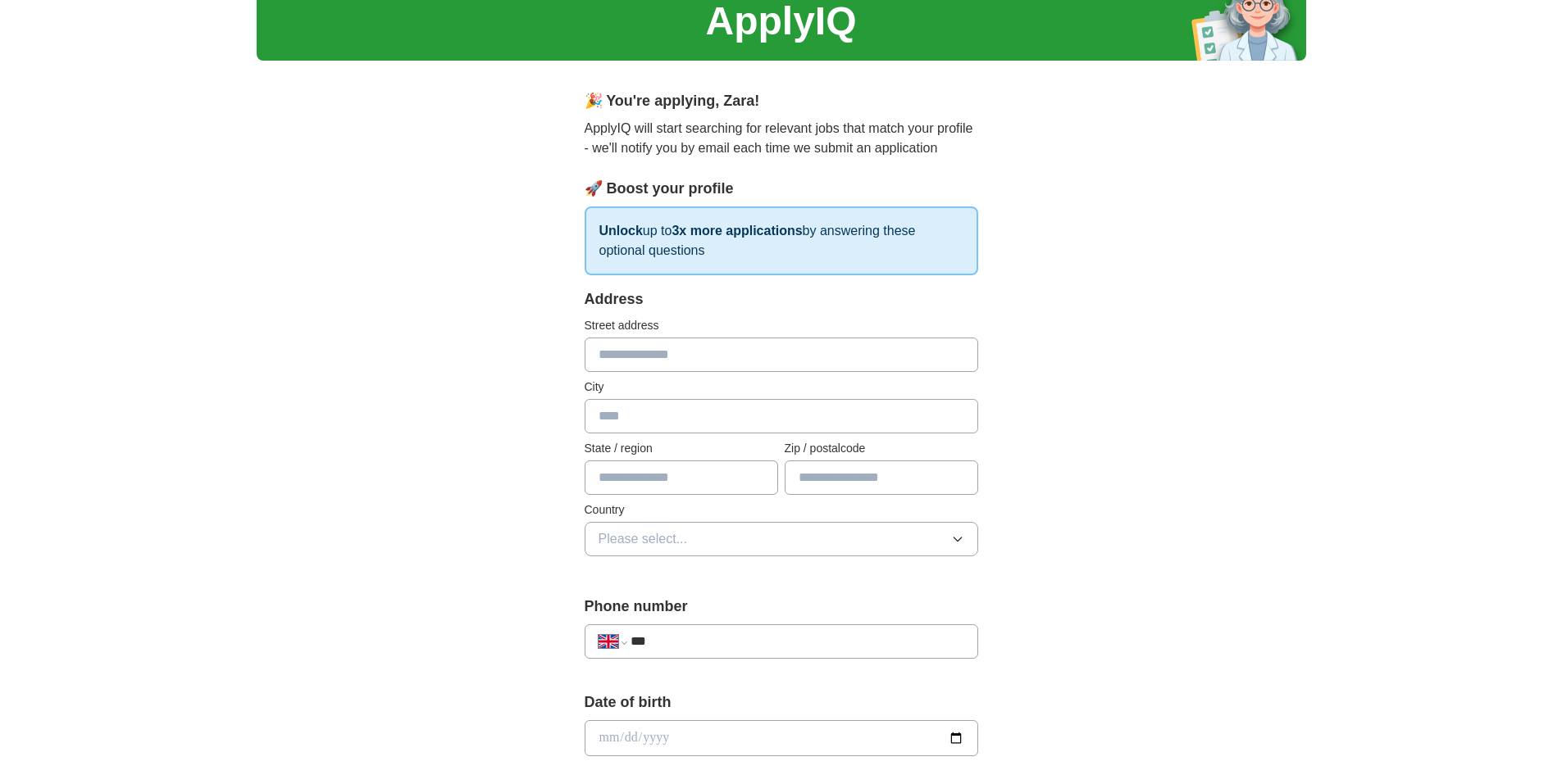
scroll to position [0, 0]
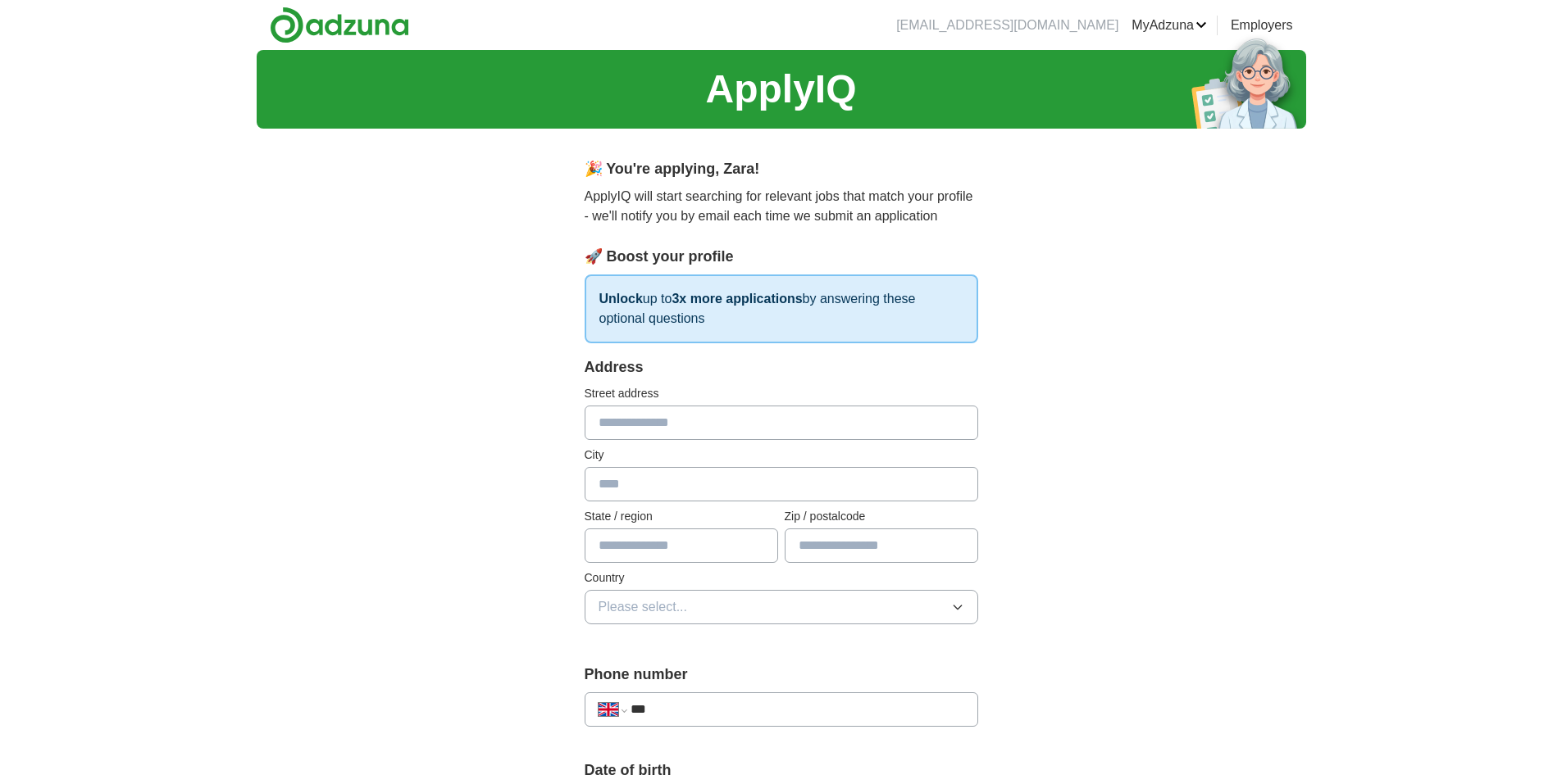
click at [870, 419] on input "text" at bounding box center [781, 423] width 394 height 34
type input "**********"
type input "******"
type input "*******"
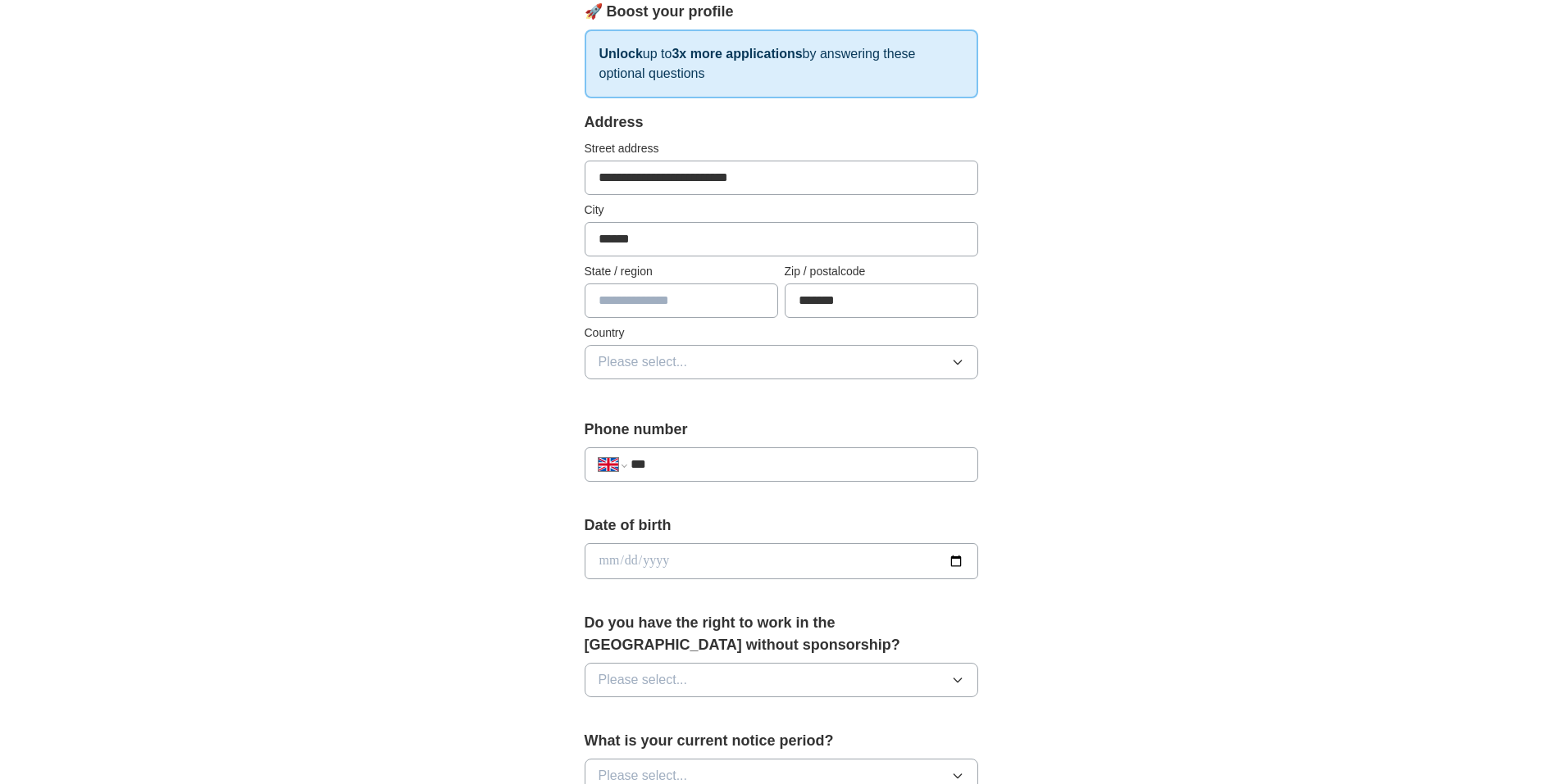
scroll to position [246, 0]
click at [690, 304] on input "text" at bounding box center [682, 300] width 193 height 34
click at [653, 306] on input "text" at bounding box center [682, 300] width 193 height 34
type input "******"
click at [668, 357] on span "Please select..." at bounding box center [643, 361] width 89 height 20
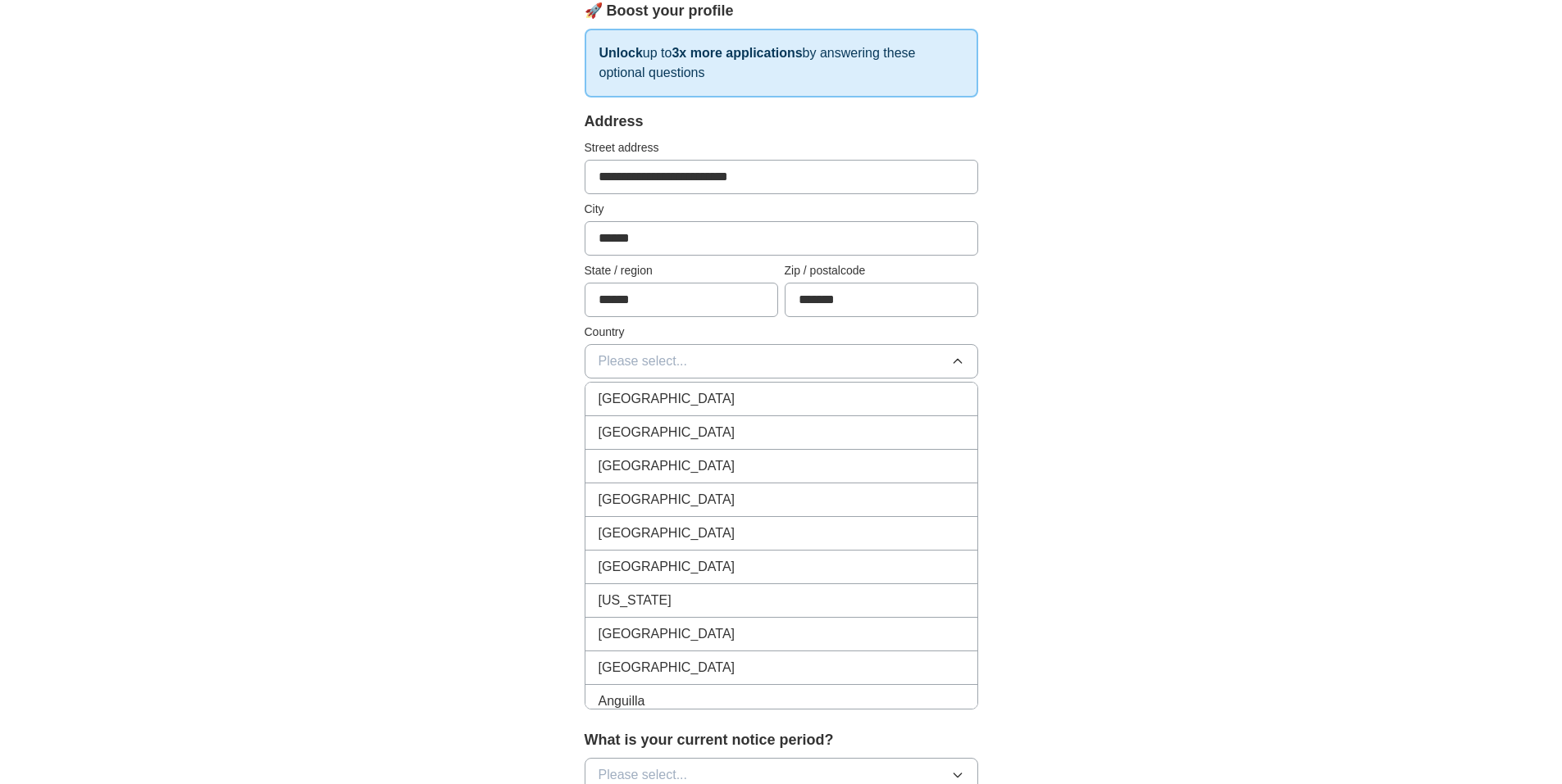
click at [657, 403] on span "[GEOGRAPHIC_DATA]" at bounding box center [667, 399] width 137 height 20
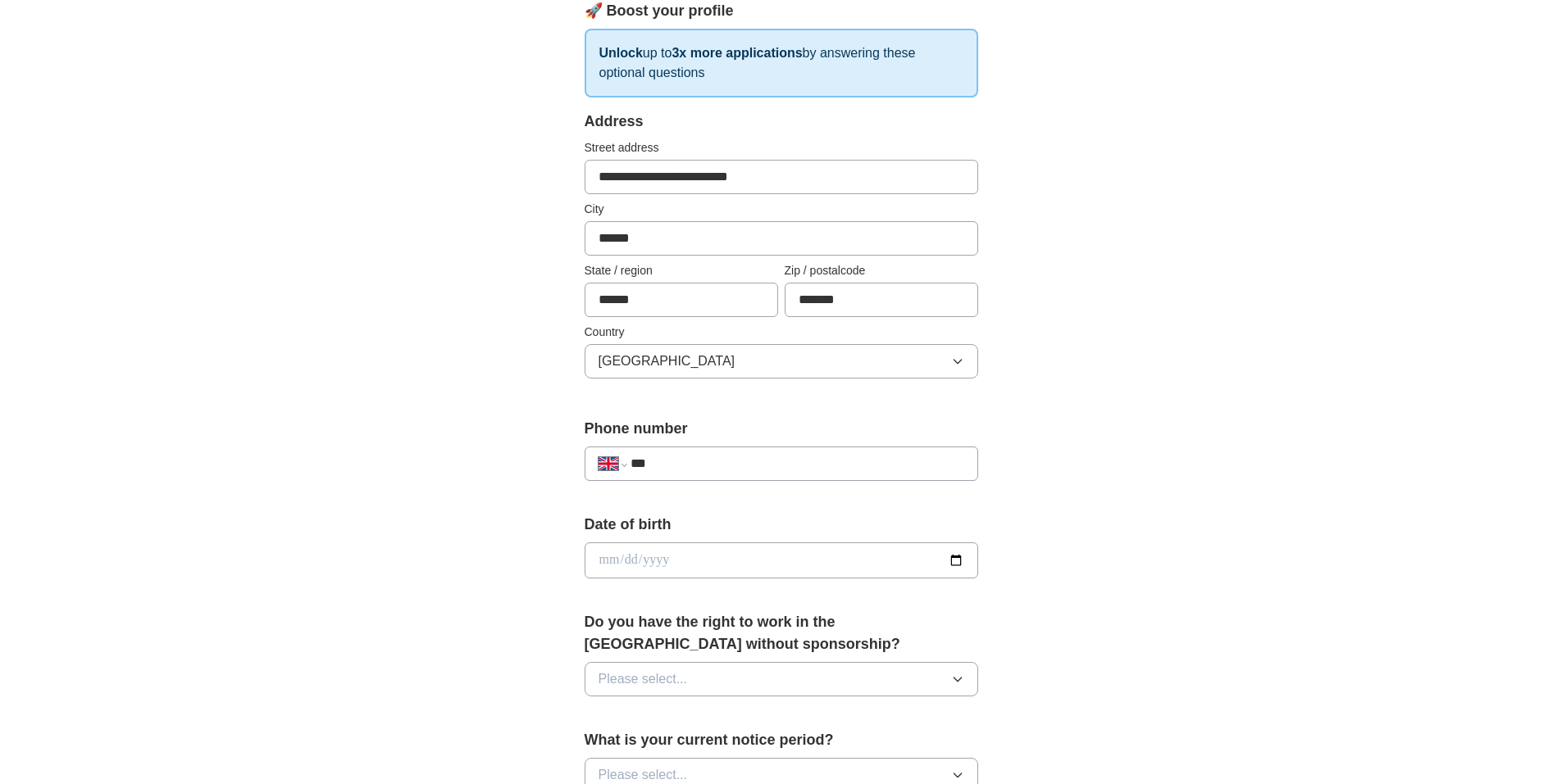
click at [670, 458] on input "***" at bounding box center [797, 464] width 333 height 20
type input "**********"
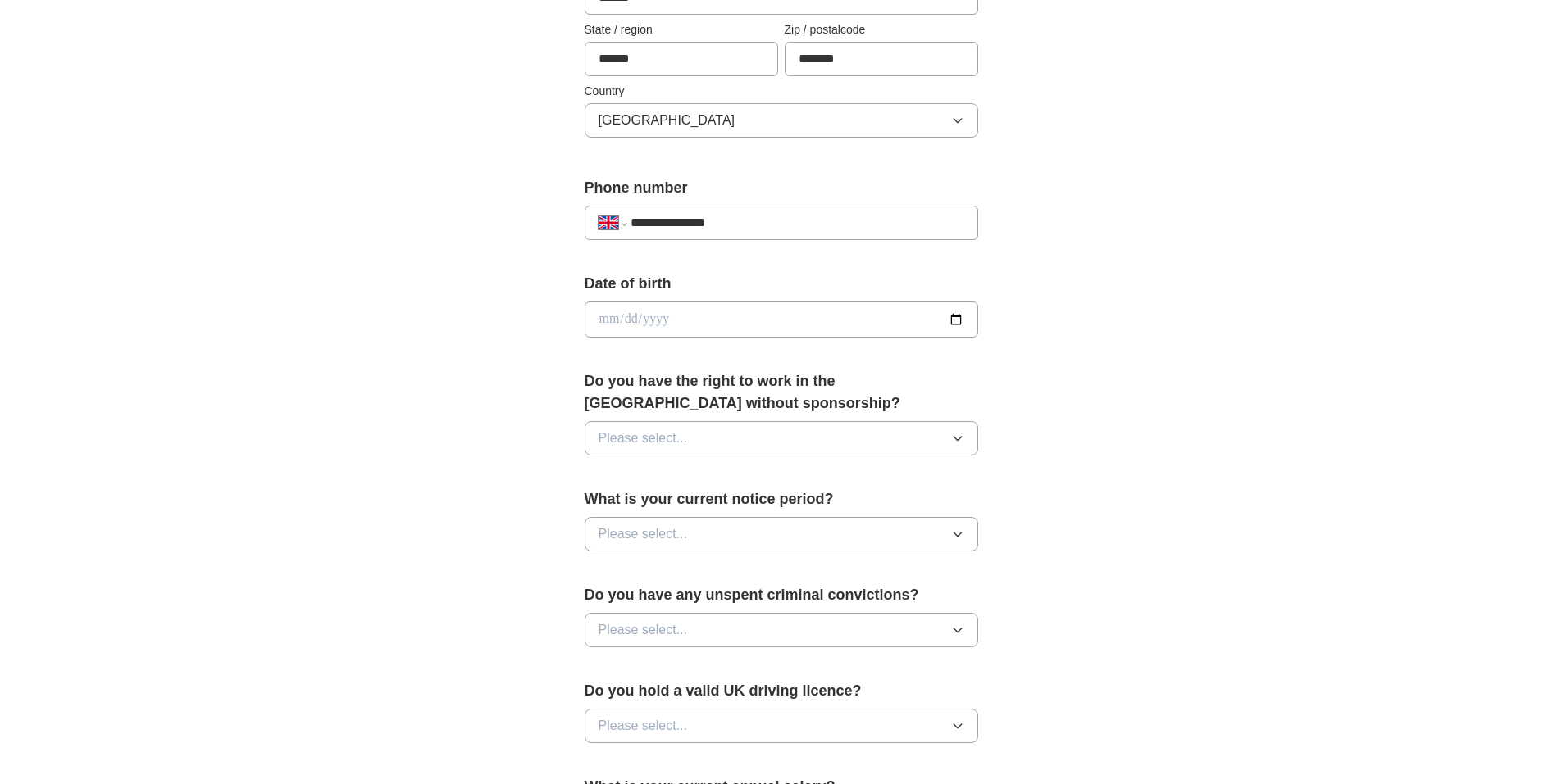
scroll to position [492, 0]
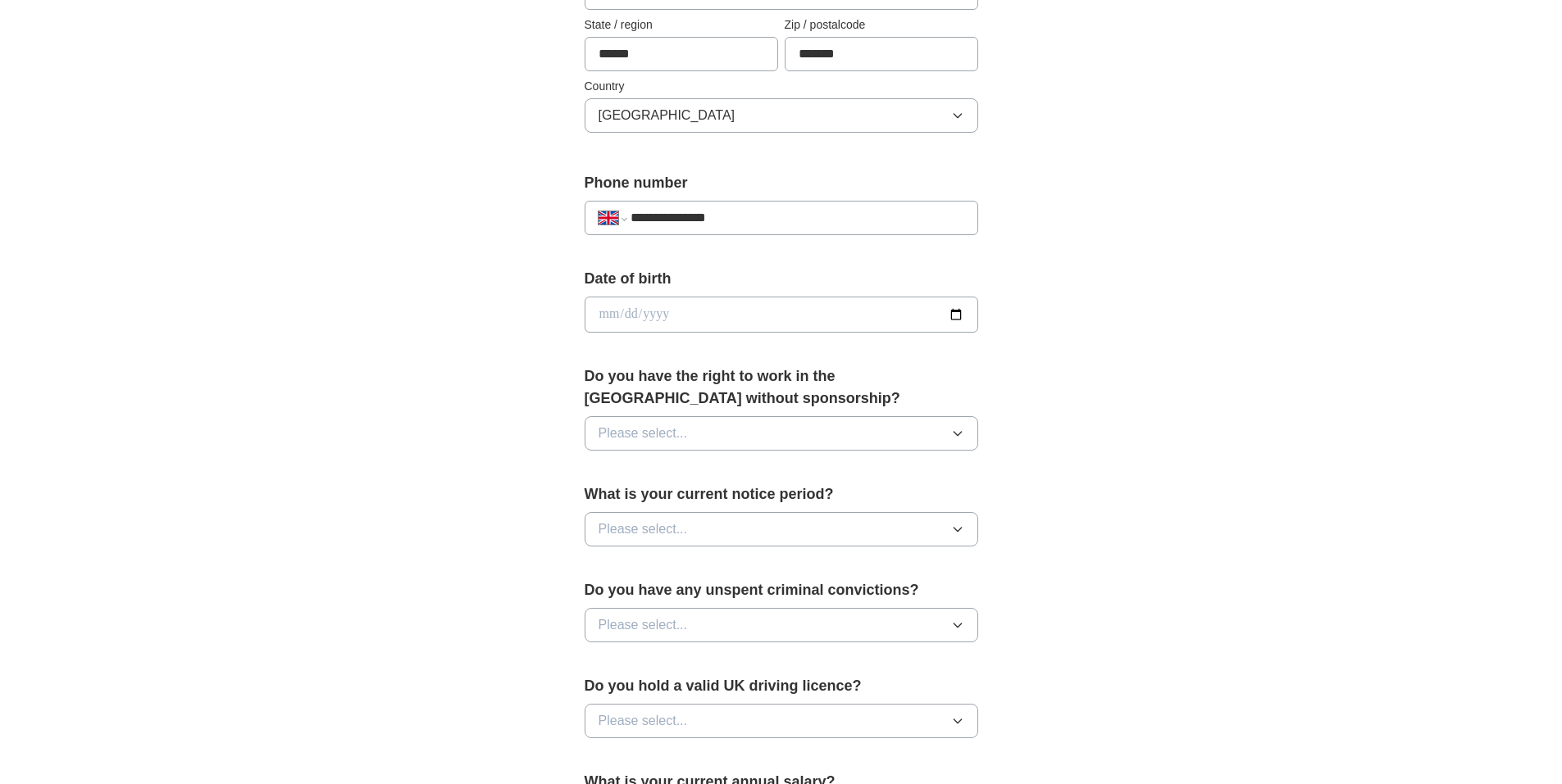
click at [705, 312] on input "date" at bounding box center [781, 314] width 394 height 36
click at [961, 313] on input "date" at bounding box center [781, 314] width 394 height 36
click at [713, 315] on input "**********" at bounding box center [781, 314] width 394 height 36
click at [656, 317] on input "**********" at bounding box center [781, 314] width 394 height 36
type input "**********"
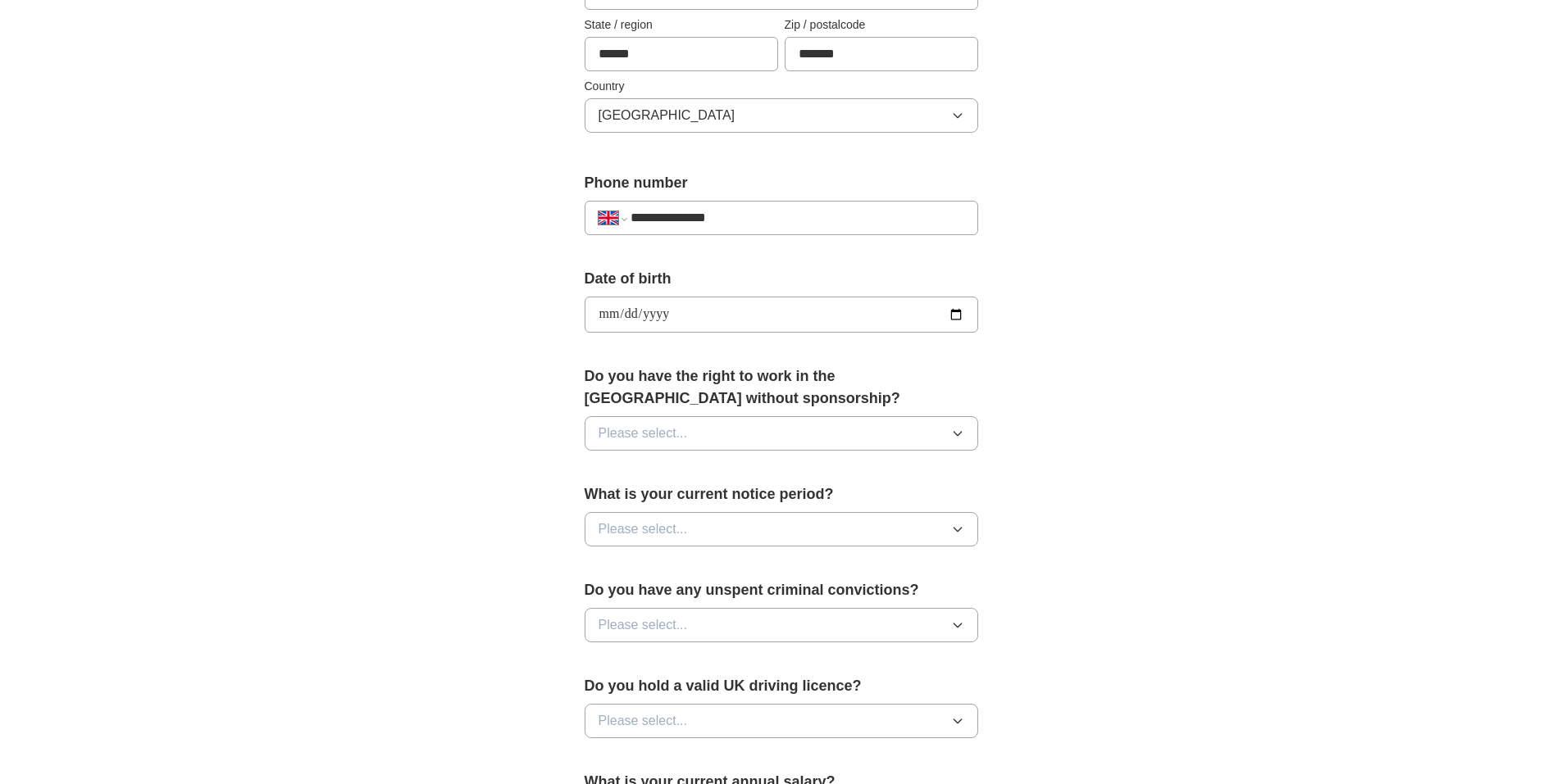
click at [845, 434] on button "Please select..." at bounding box center [781, 433] width 394 height 34
click at [789, 473] on div "Yes" at bounding box center [781, 472] width 365 height 20
click at [729, 537] on button "Please select..." at bounding box center [781, 529] width 394 height 34
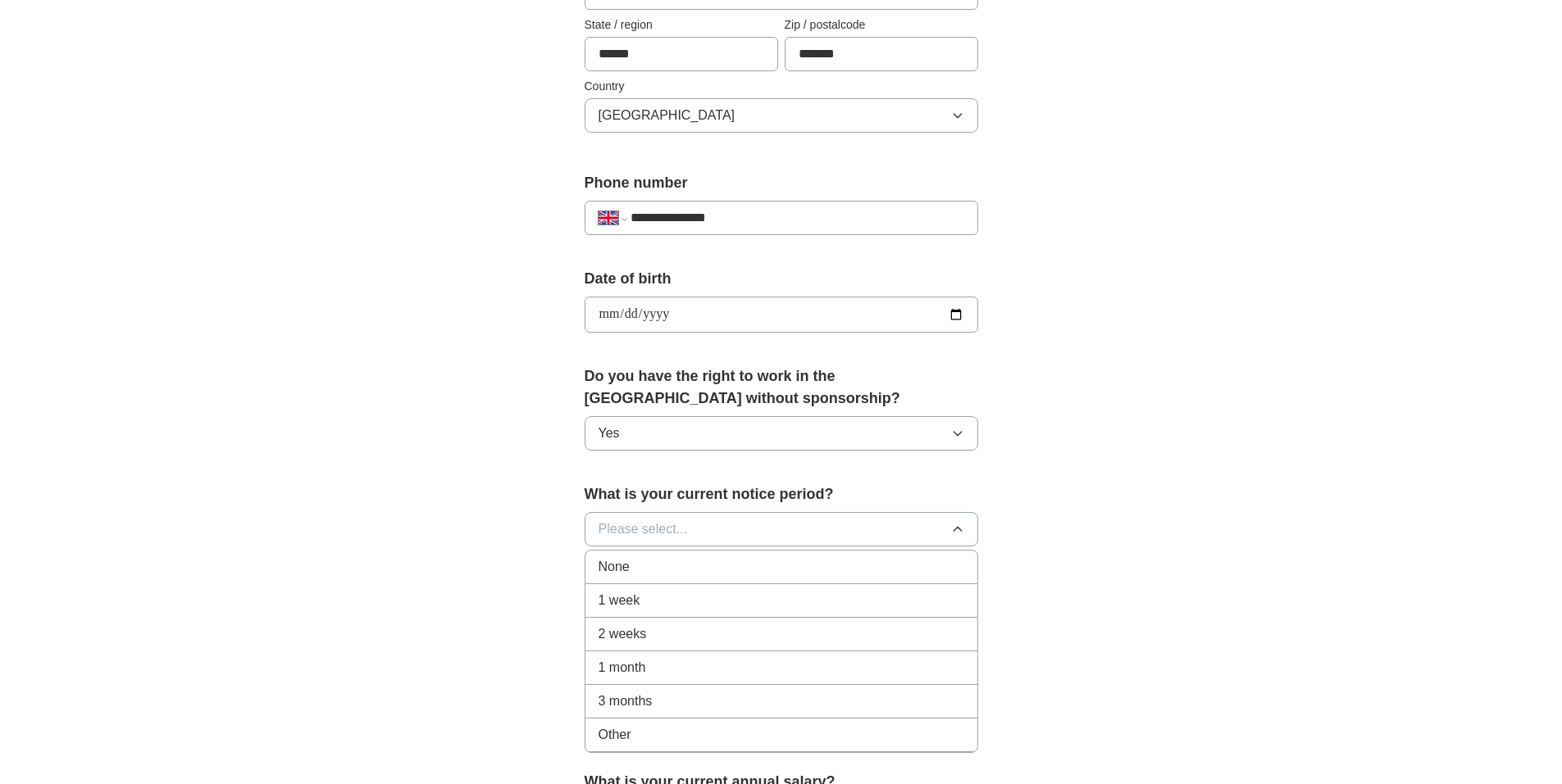
click at [719, 636] on div "2 weeks" at bounding box center [781, 635] width 365 height 20
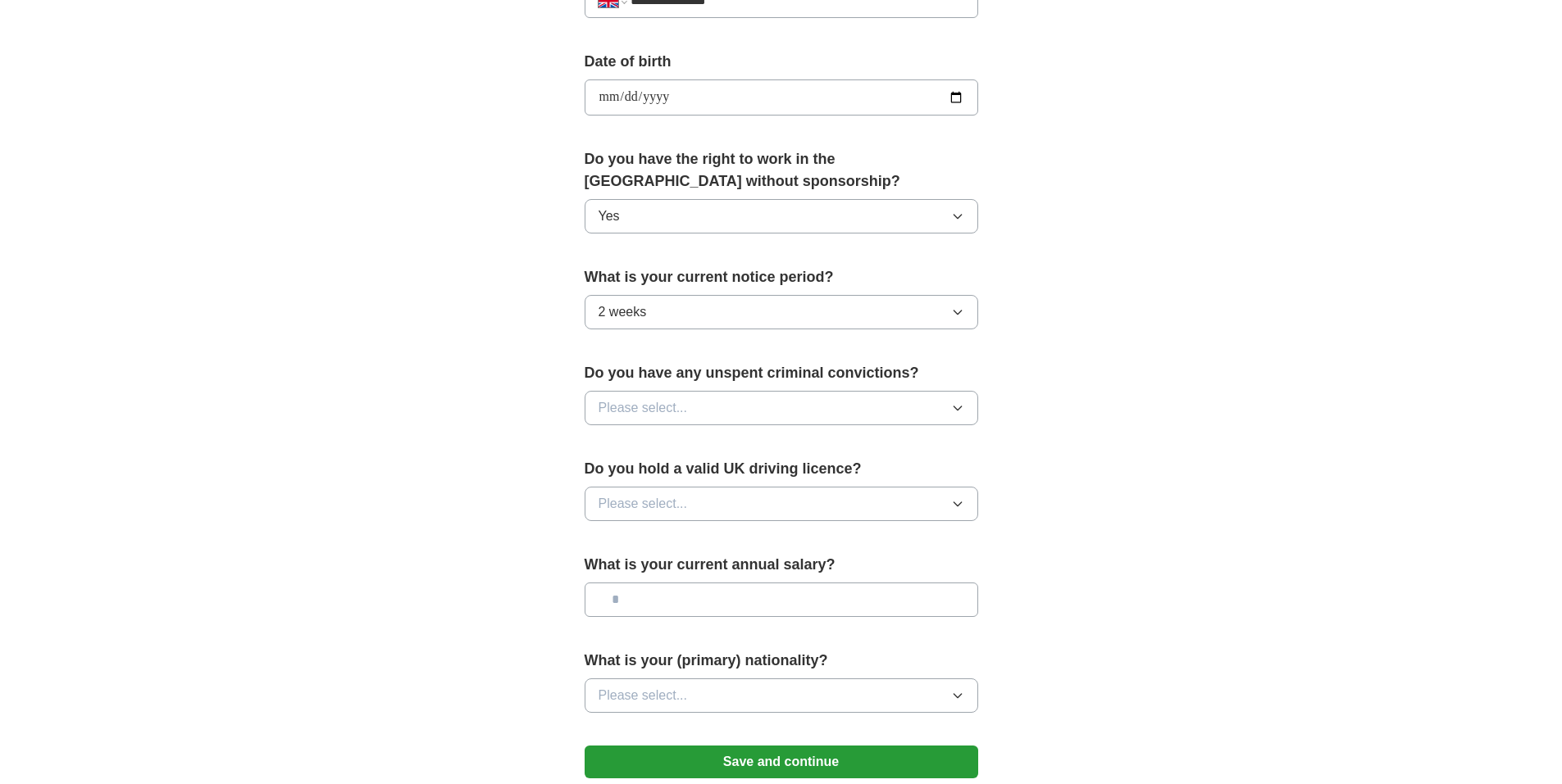
scroll to position [737, 0]
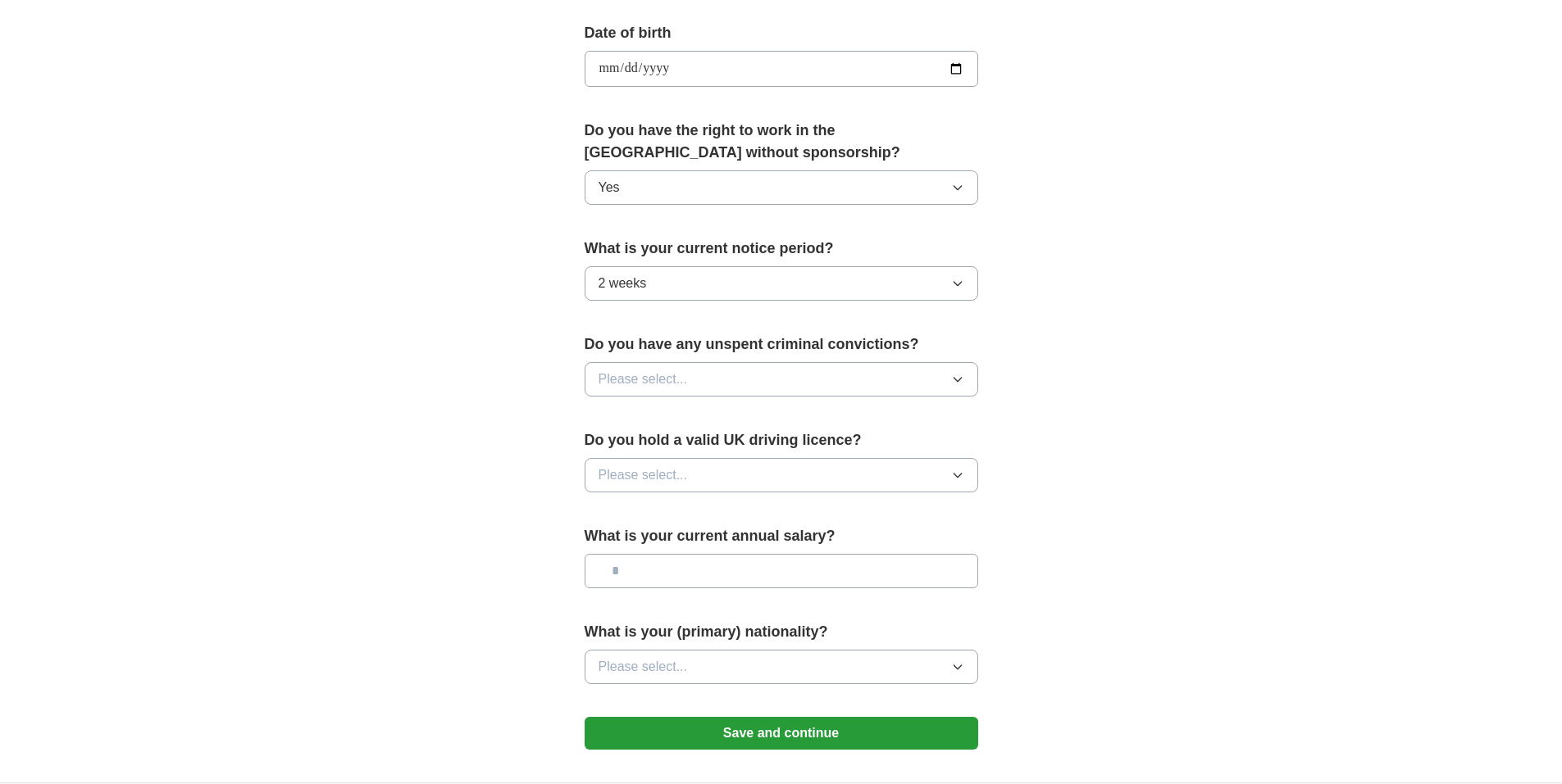
click at [768, 382] on button "Please select..." at bounding box center [781, 379] width 394 height 34
click at [707, 438] on li "No" at bounding box center [781, 451] width 392 height 33
click at [702, 477] on button "Please select..." at bounding box center [781, 475] width 394 height 34
click at [660, 546] on div "No" at bounding box center [781, 547] width 365 height 20
click at [654, 567] on input "text" at bounding box center [781, 570] width 394 height 34
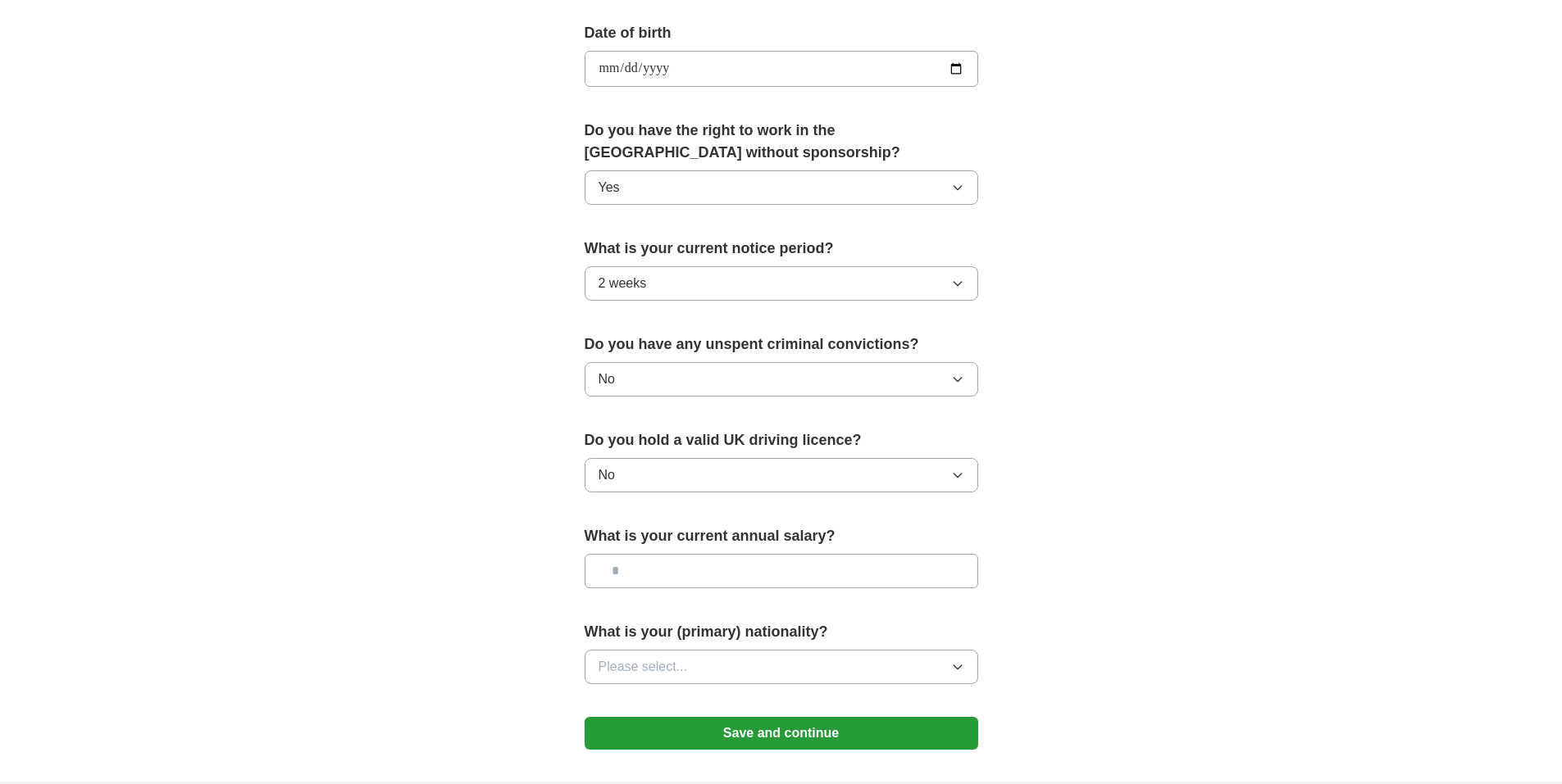
click at [527, 564] on div "**********" at bounding box center [781, 94] width 525 height 1379
click at [631, 651] on button "Please select..." at bounding box center [781, 667] width 394 height 34
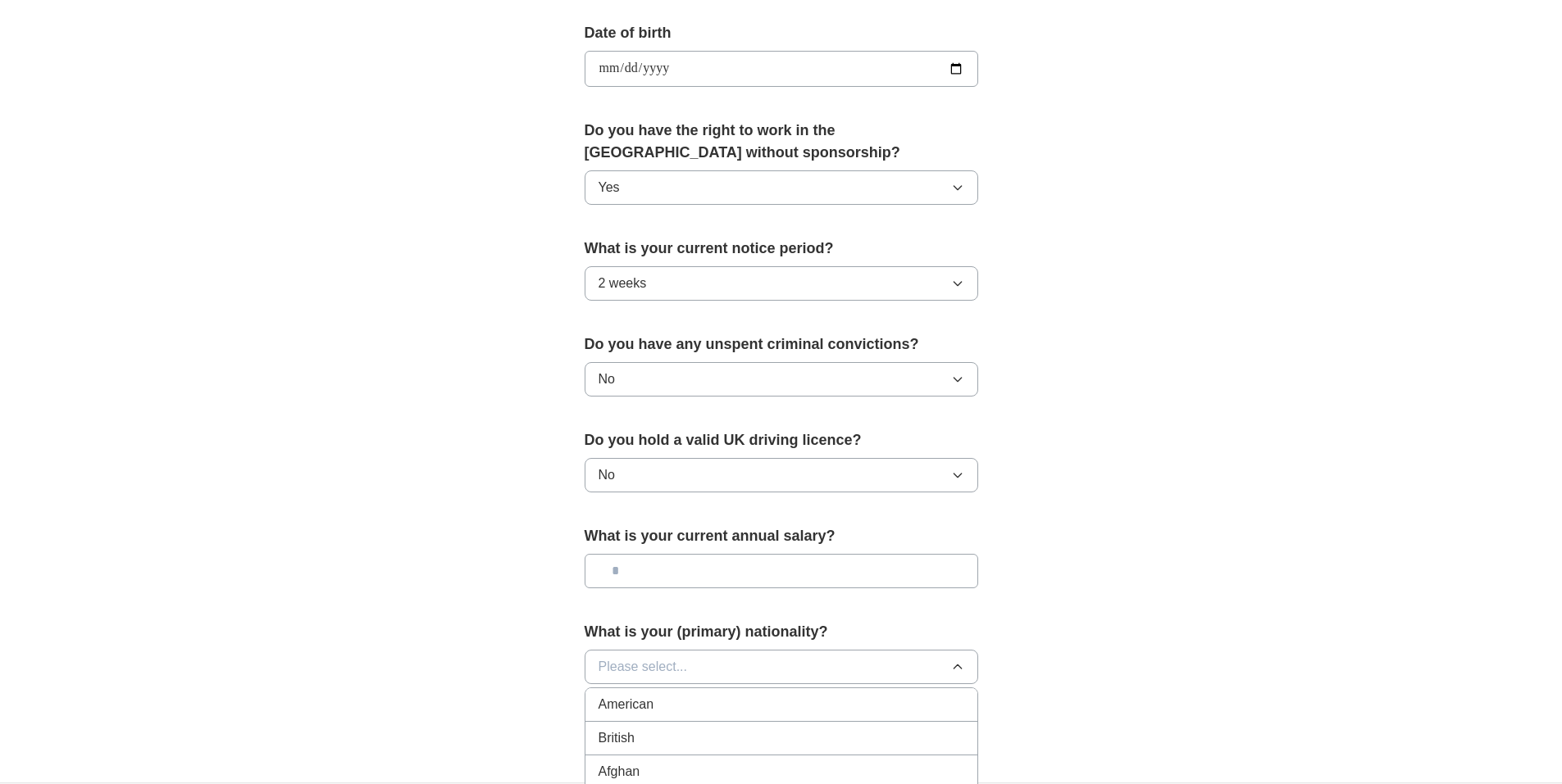
scroll to position [819, 0]
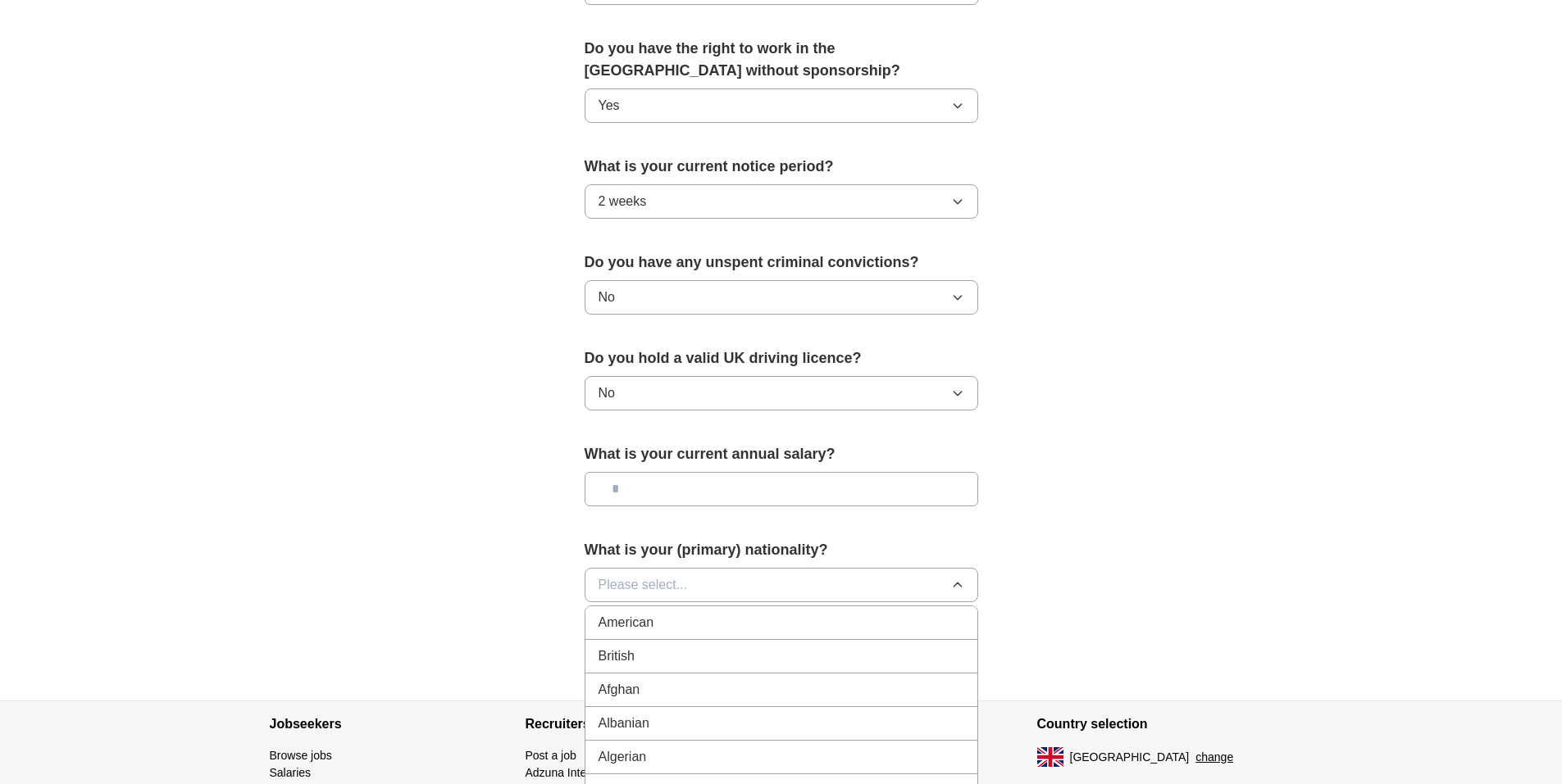
click at [641, 643] on li "British" at bounding box center [781, 657] width 392 height 33
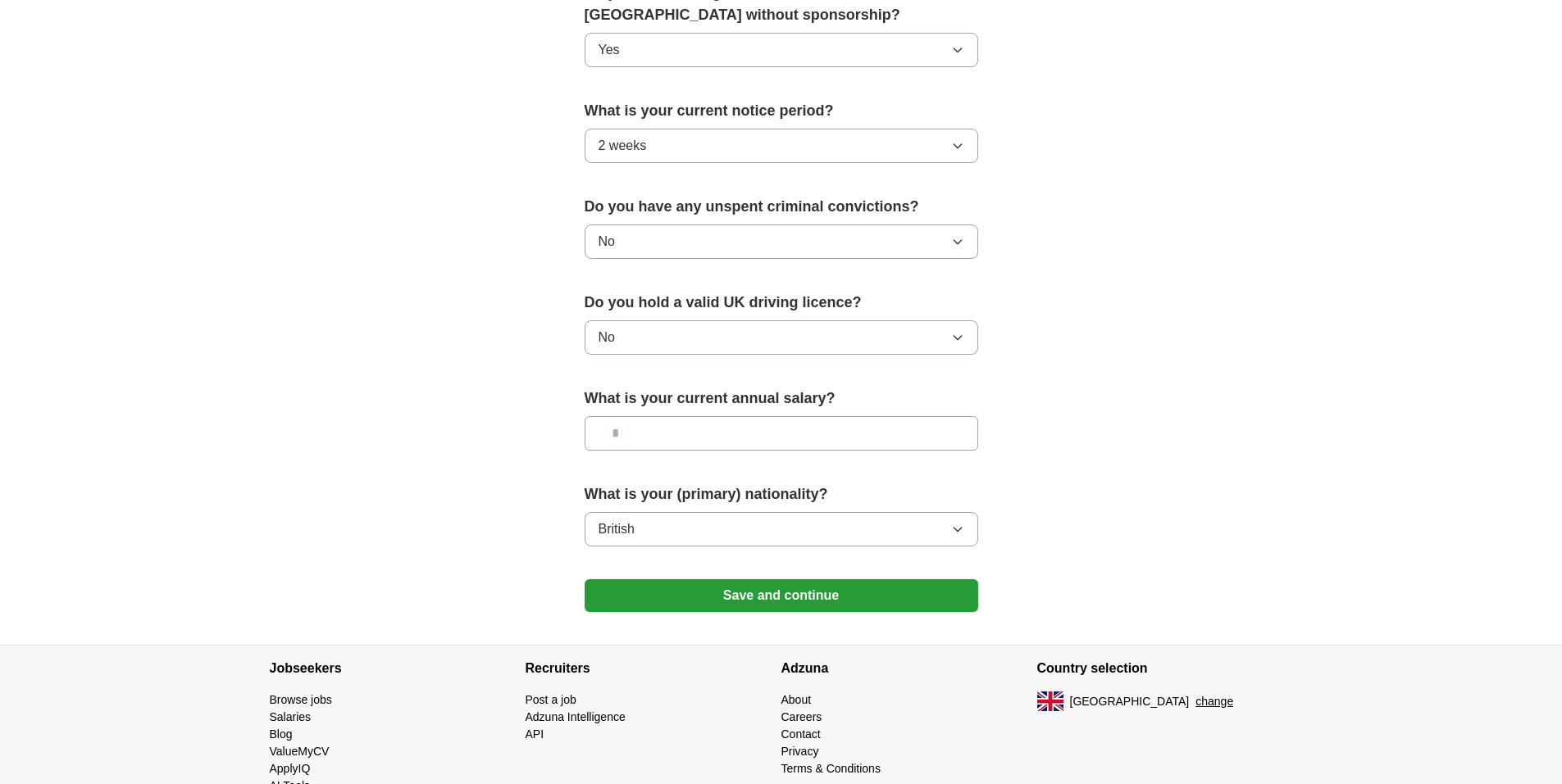
scroll to position [901, 0]
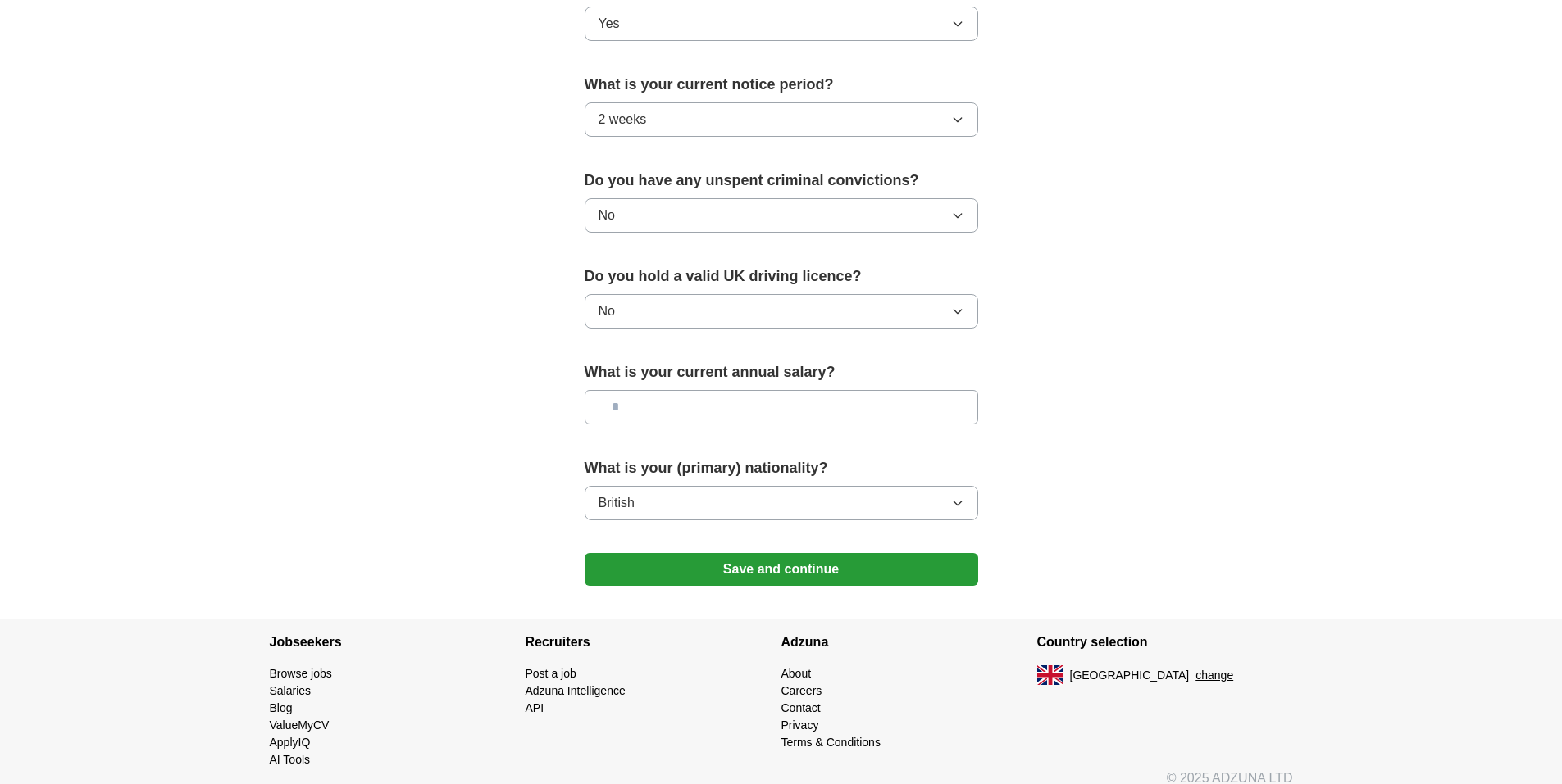
click at [688, 558] on button "Save and continue" at bounding box center [781, 570] width 394 height 33
